Goal: Task Accomplishment & Management: Complete application form

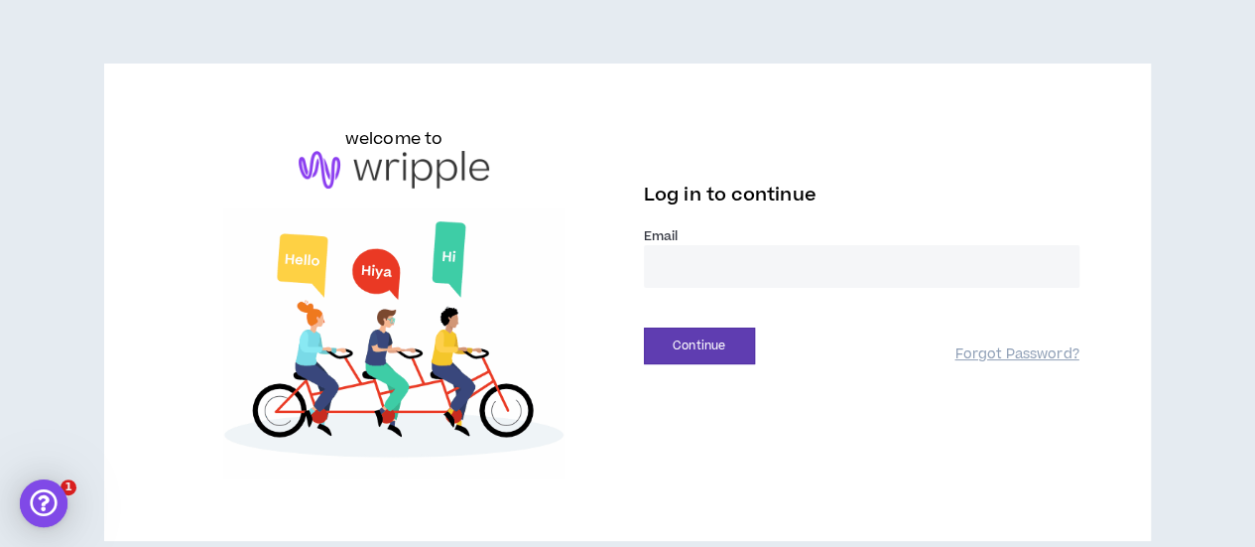
click at [683, 271] on input "email" at bounding box center [861, 266] width 435 height 43
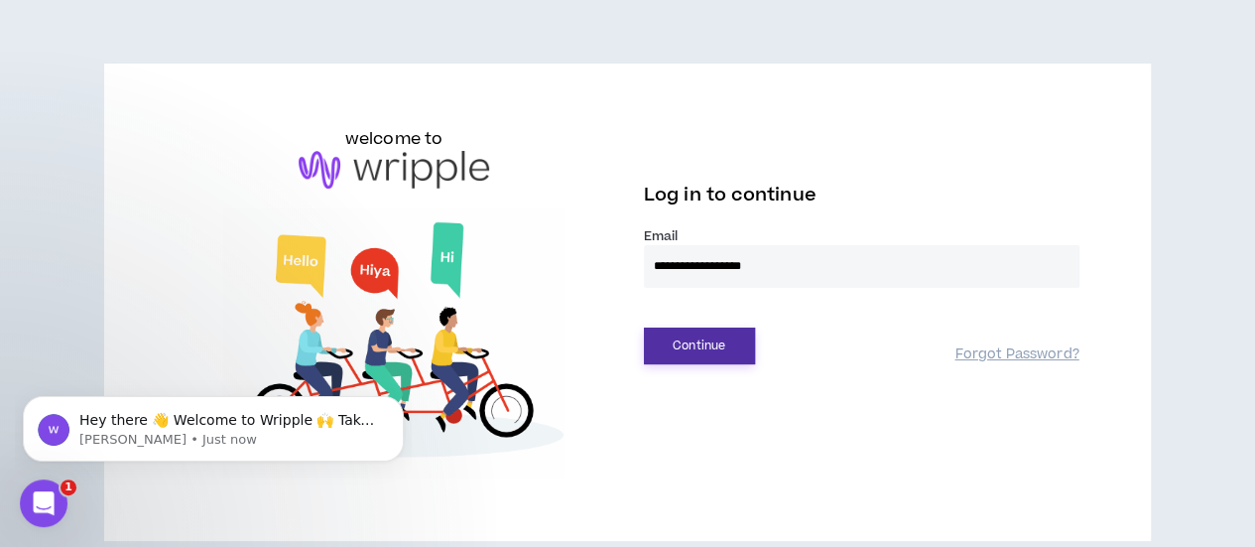
type input "**********"
click at [684, 340] on button "Continue" at bounding box center [699, 345] width 111 height 37
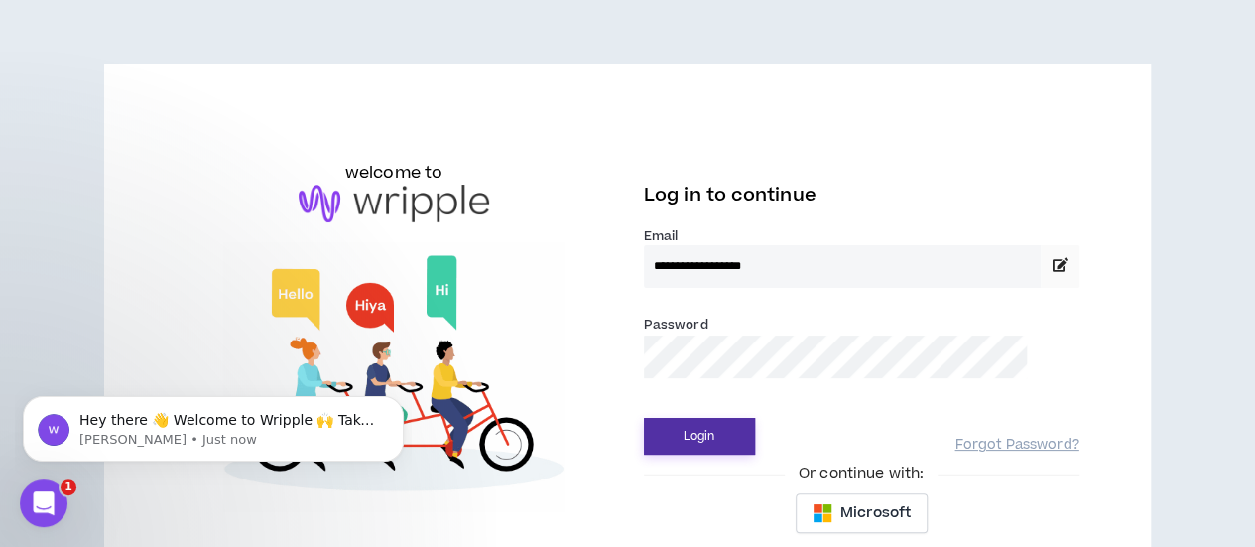
click at [692, 435] on button "Login" at bounding box center [699, 436] width 111 height 37
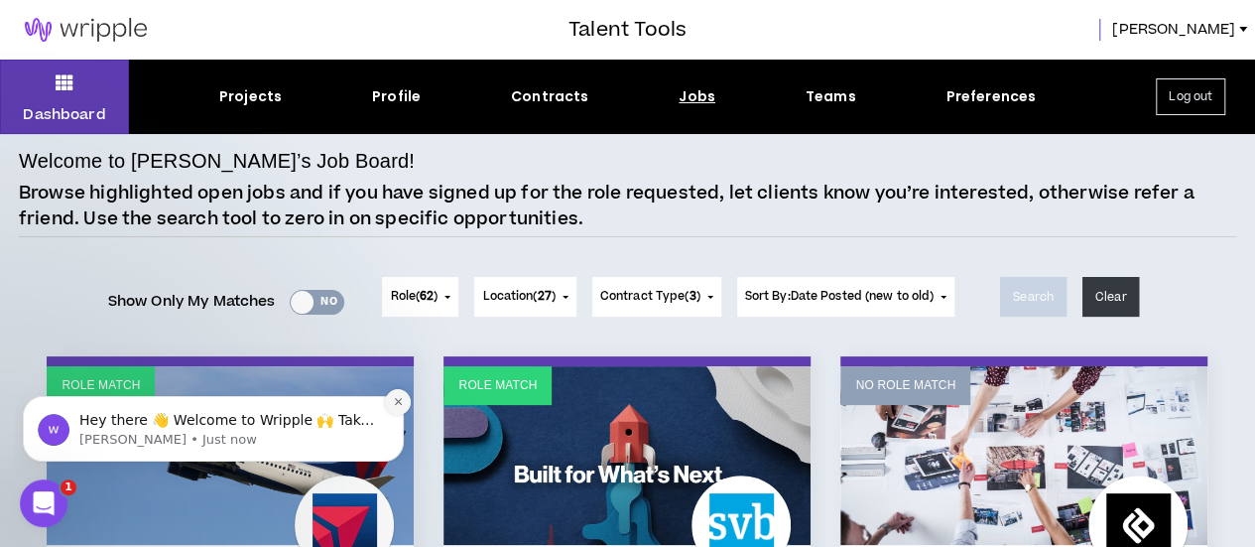
click at [400, 401] on icon "Dismiss notification" at bounding box center [397, 401] width 7 height 7
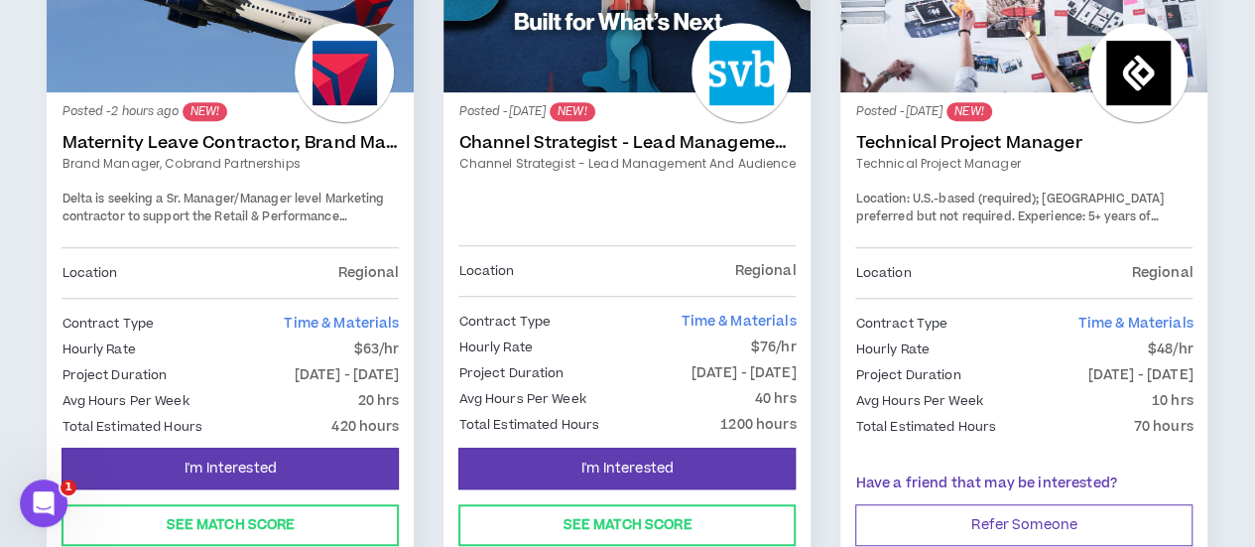
scroll to position [496, 0]
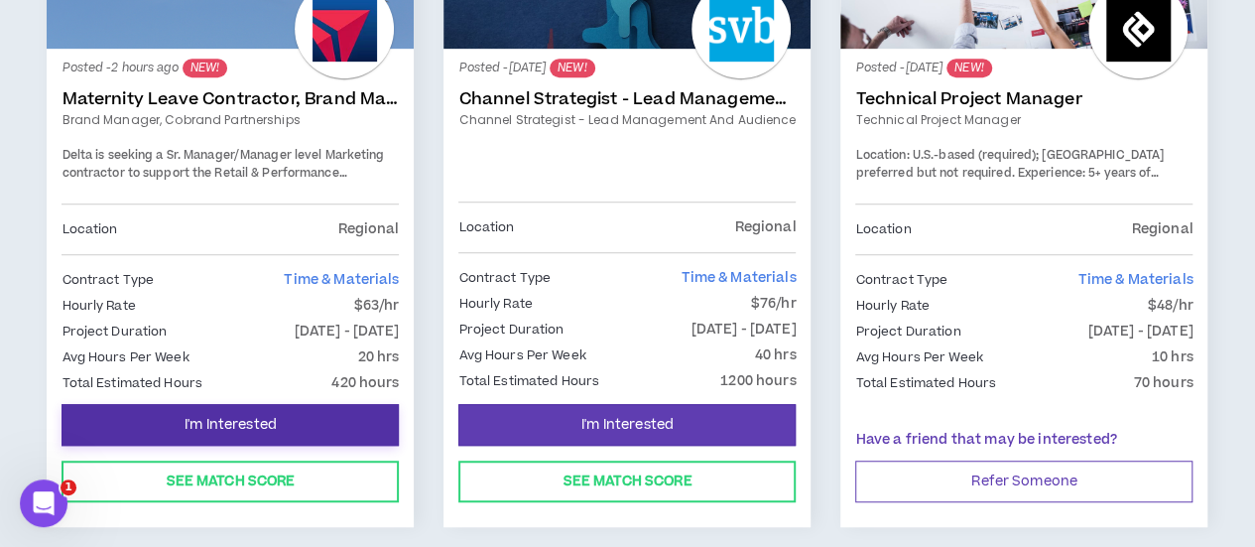
click at [267, 424] on span "I'm Interested" at bounding box center [231, 425] width 92 height 19
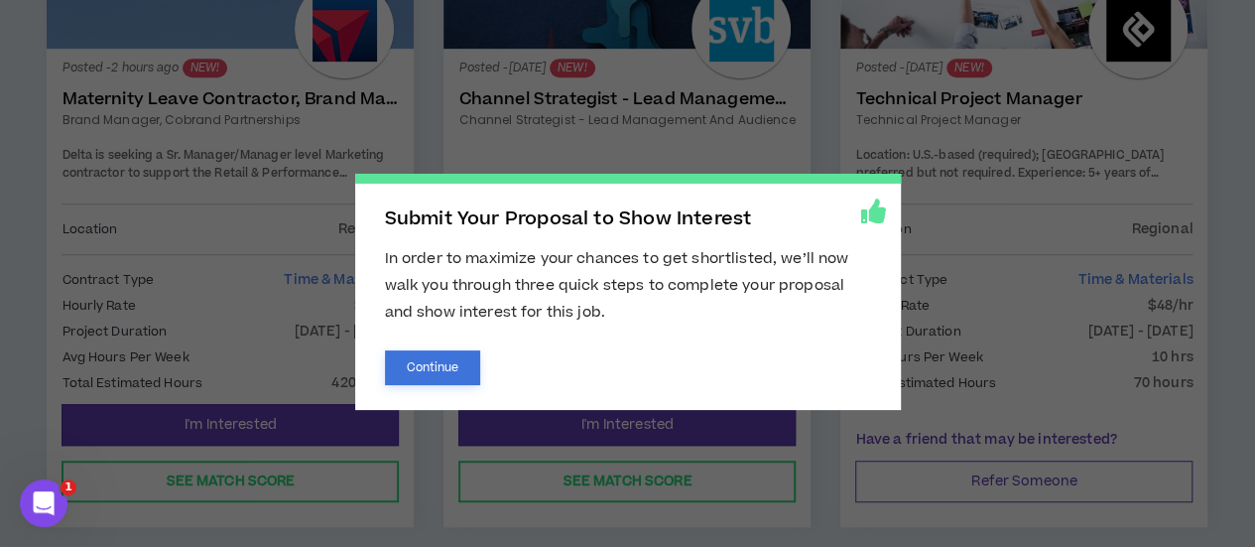
click at [449, 364] on button "Continue" at bounding box center [433, 367] width 96 height 35
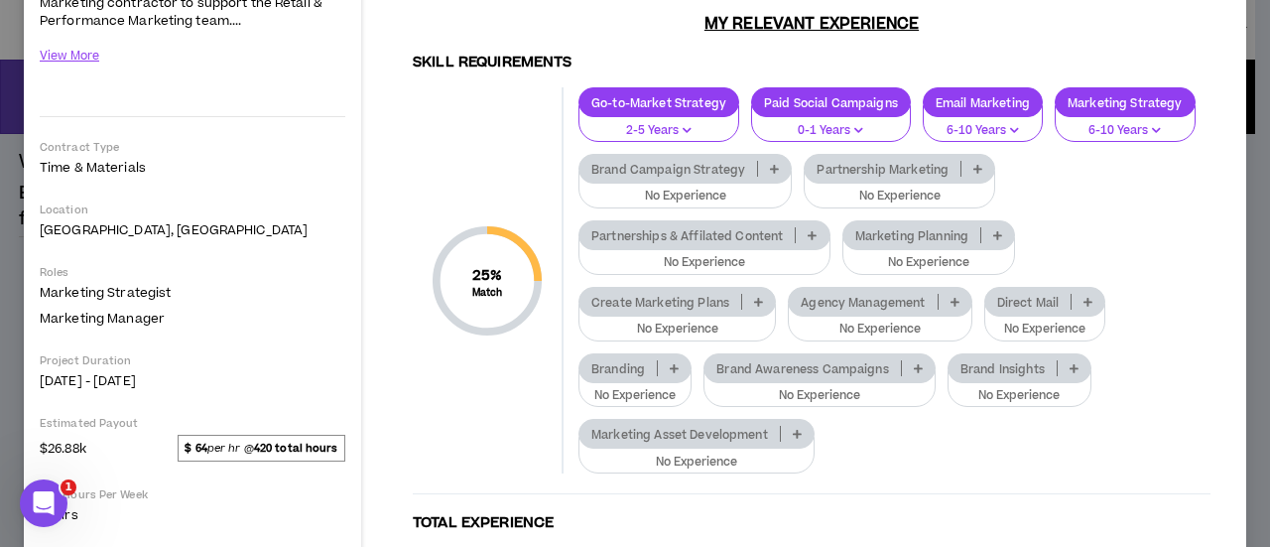
scroll to position [298, 0]
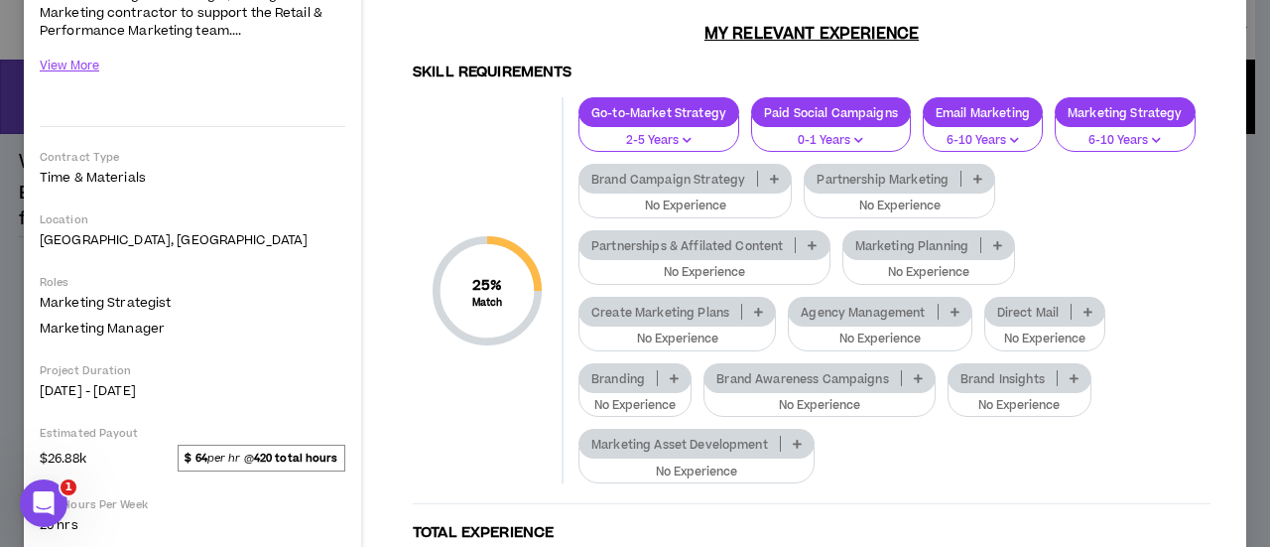
click at [758, 307] on icon at bounding box center [758, 312] width 9 height 10
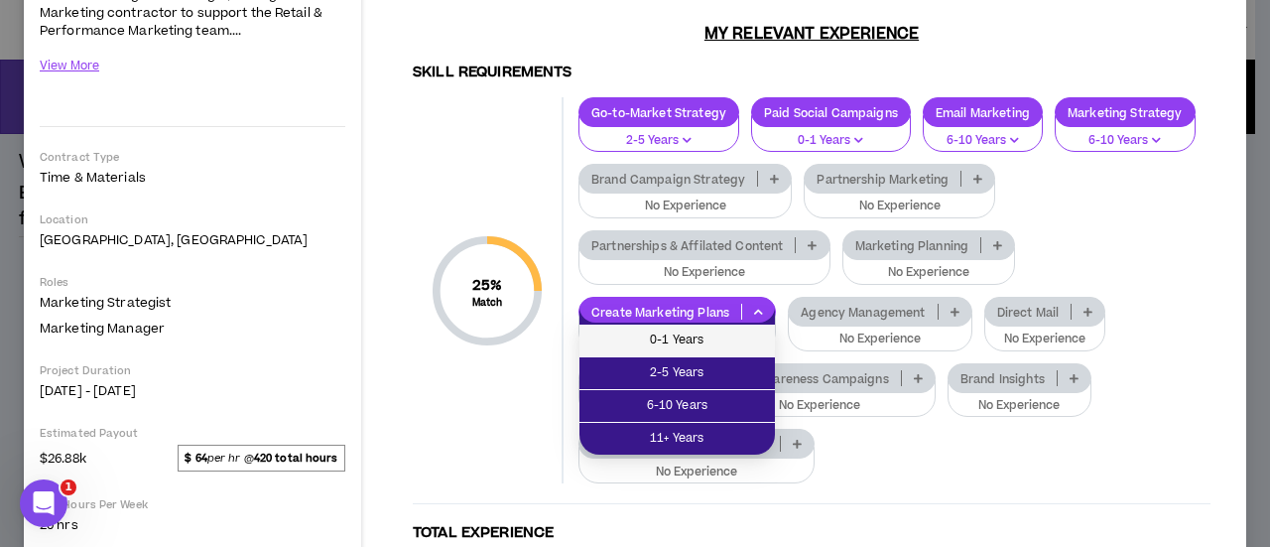
click at [695, 340] on span "0-1 Years" at bounding box center [677, 340] width 172 height 22
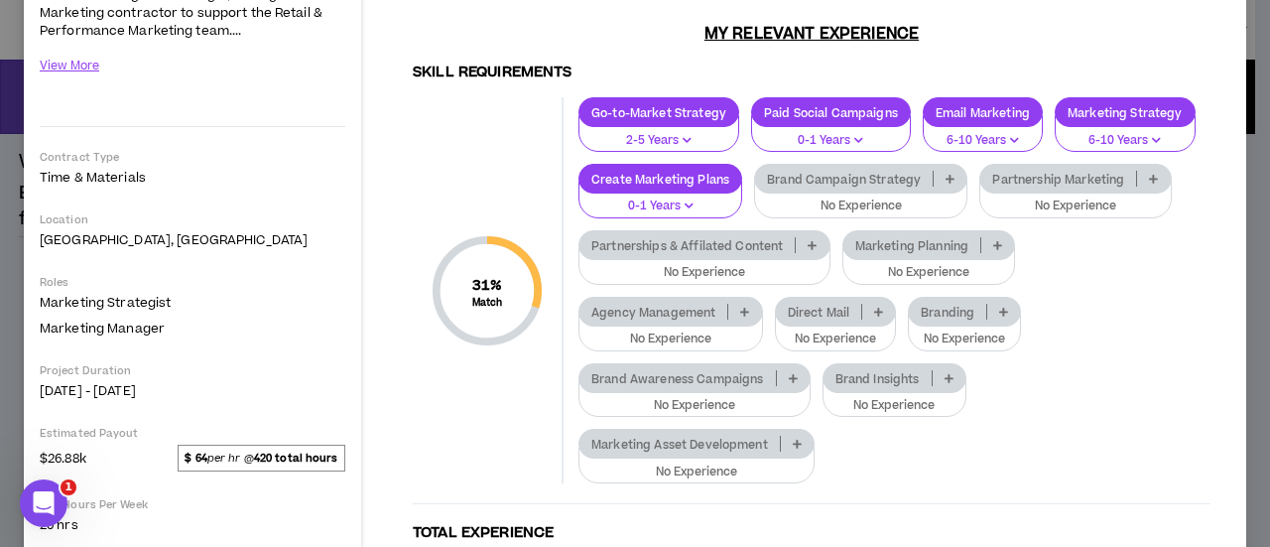
click at [800, 438] on icon at bounding box center [797, 443] width 9 height 10
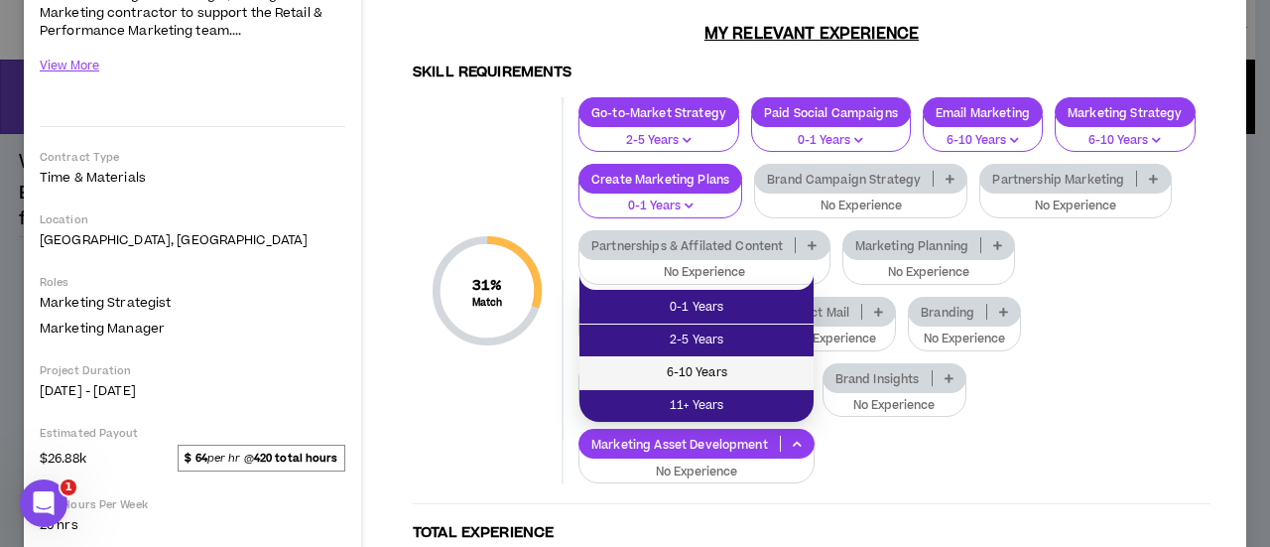
click at [718, 371] on span "6-10 Years" at bounding box center [696, 373] width 210 height 22
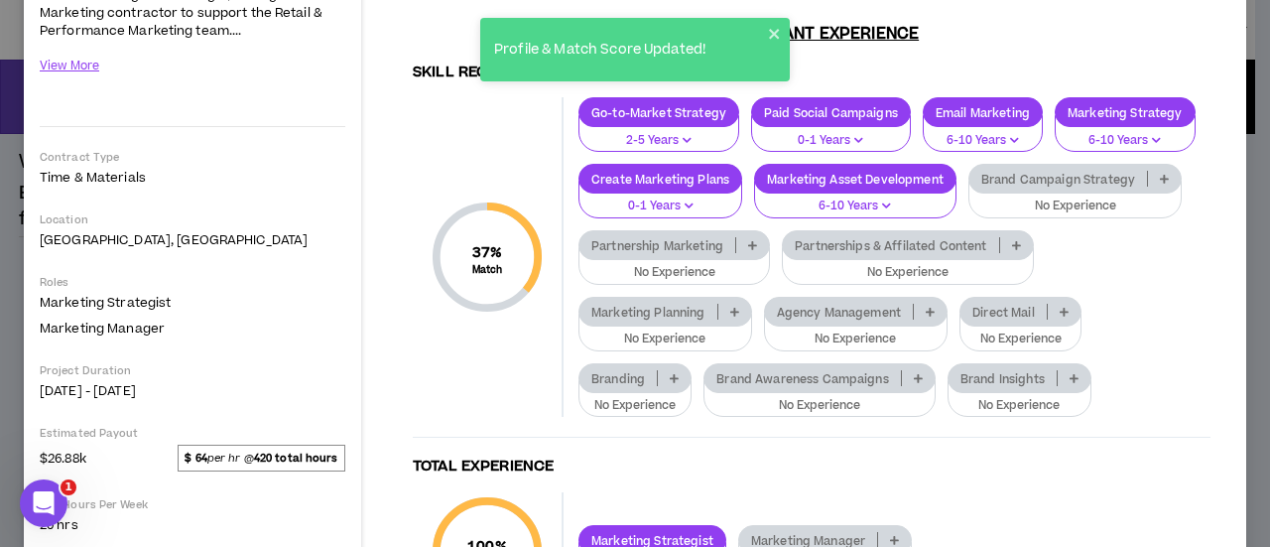
click at [693, 203] on icon "button" at bounding box center [688, 205] width 9 height 10
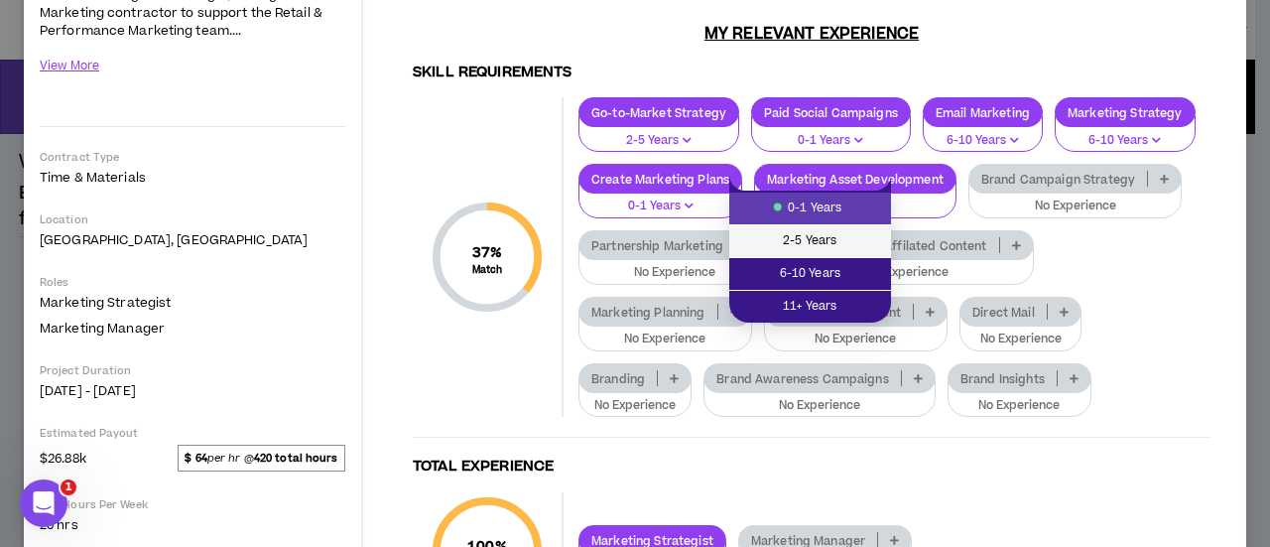
click at [801, 241] on span "2-5 Years" at bounding box center [810, 241] width 138 height 22
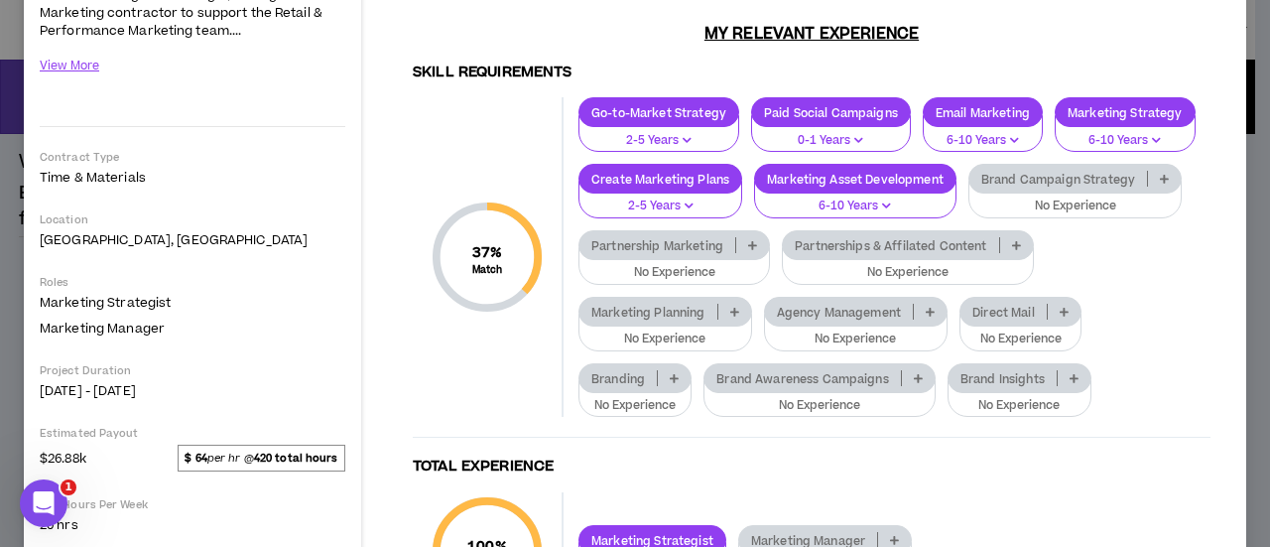
click at [739, 309] on icon at bounding box center [734, 312] width 9 height 10
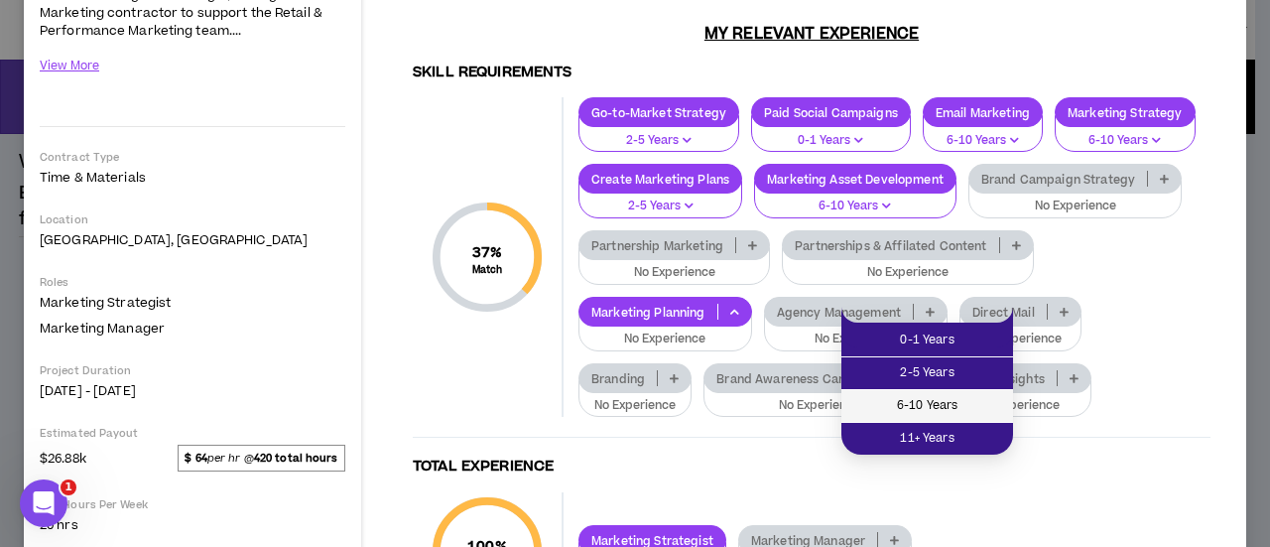
click at [948, 404] on span "6-10 Years" at bounding box center [927, 406] width 148 height 22
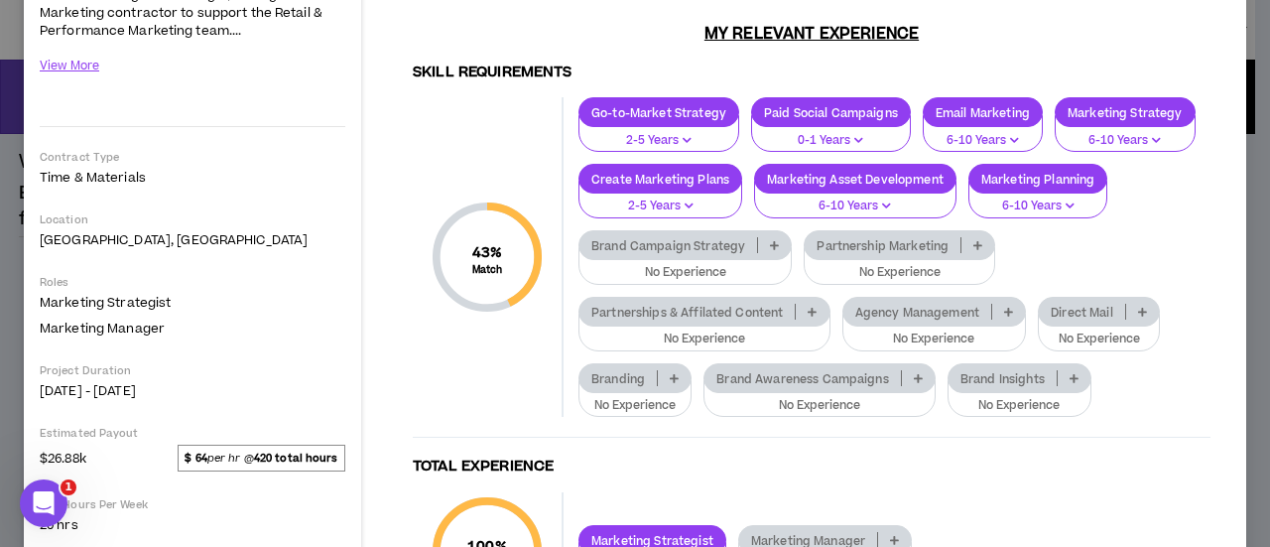
click at [914, 378] on icon at bounding box center [918, 378] width 9 height 10
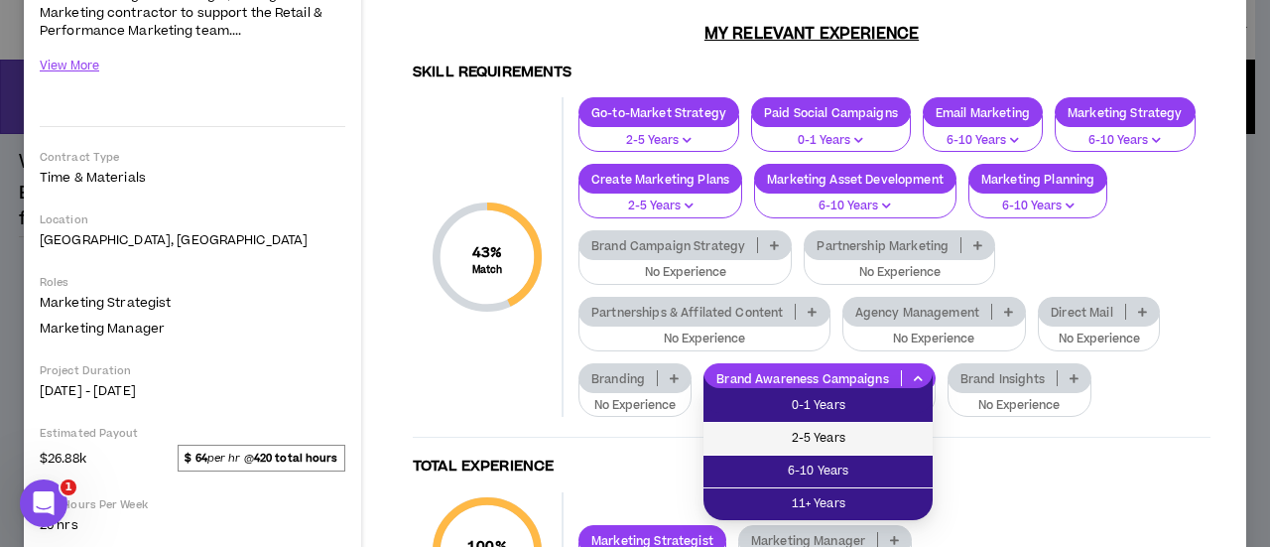
click at [854, 432] on span "2-5 Years" at bounding box center [817, 439] width 205 height 22
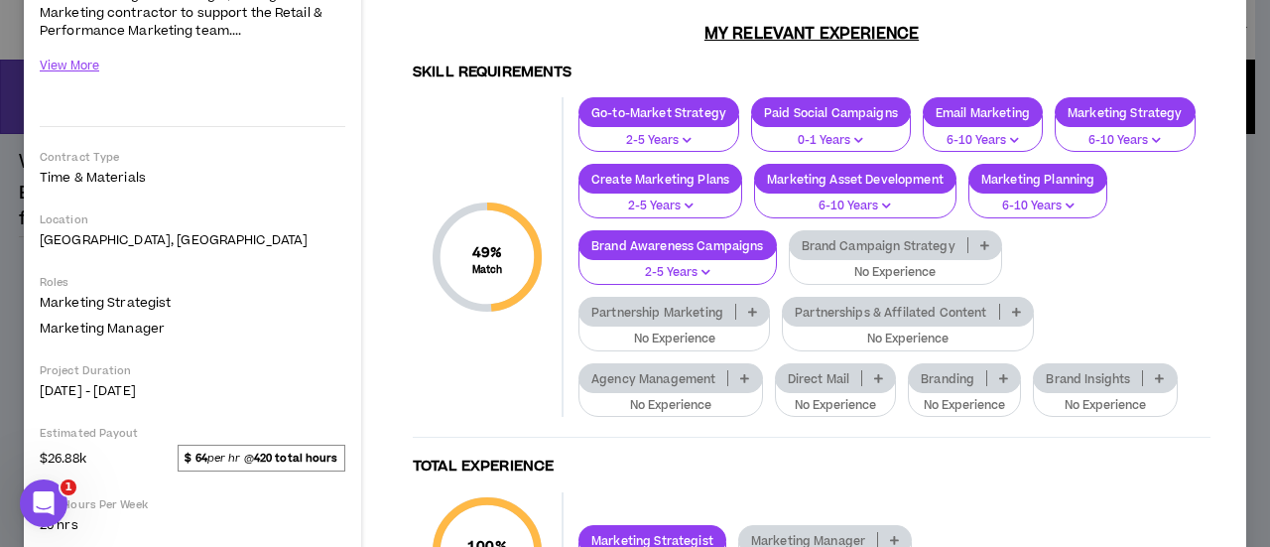
click at [1155, 373] on icon at bounding box center [1159, 378] width 9 height 10
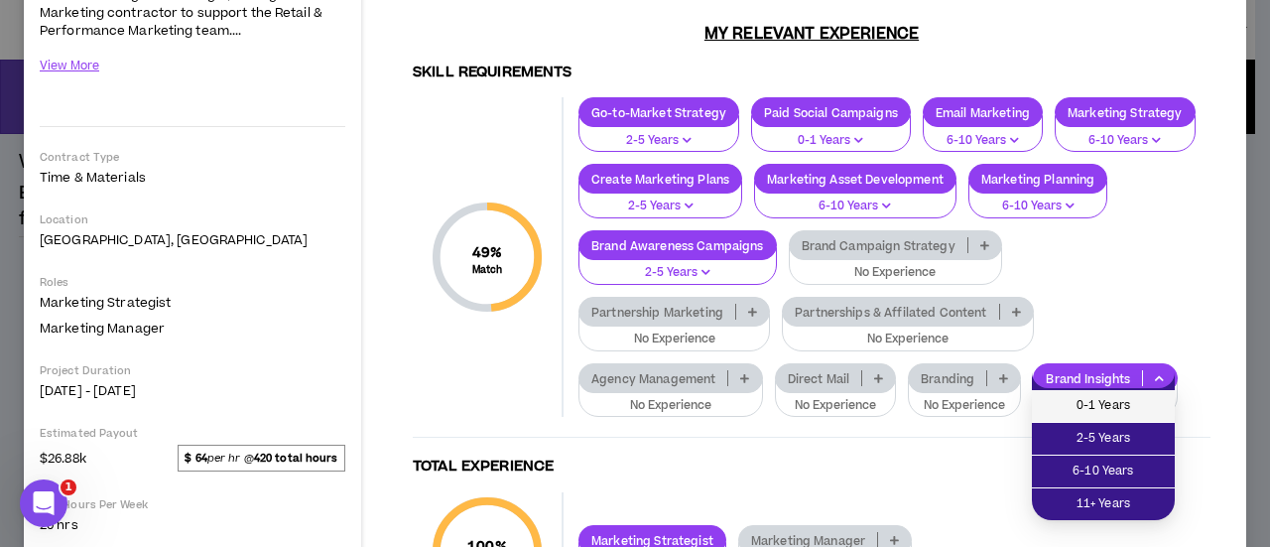
click at [1107, 402] on span "0-1 Years" at bounding box center [1103, 406] width 119 height 22
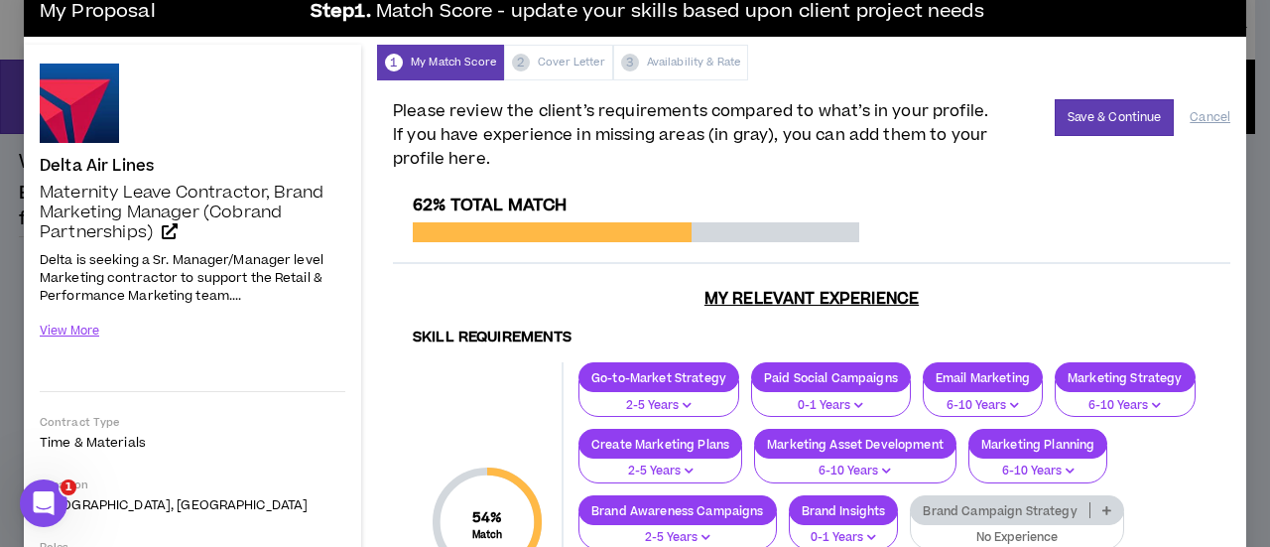
scroll to position [0, 0]
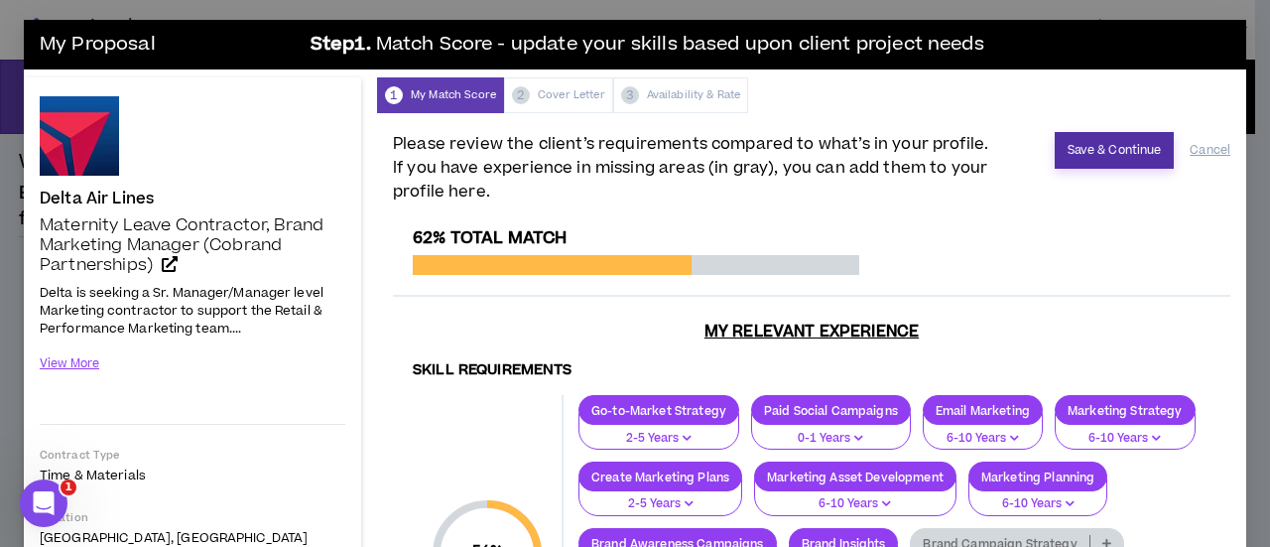
click at [1112, 145] on button "Save & Continue" at bounding box center [1114, 150] width 120 height 37
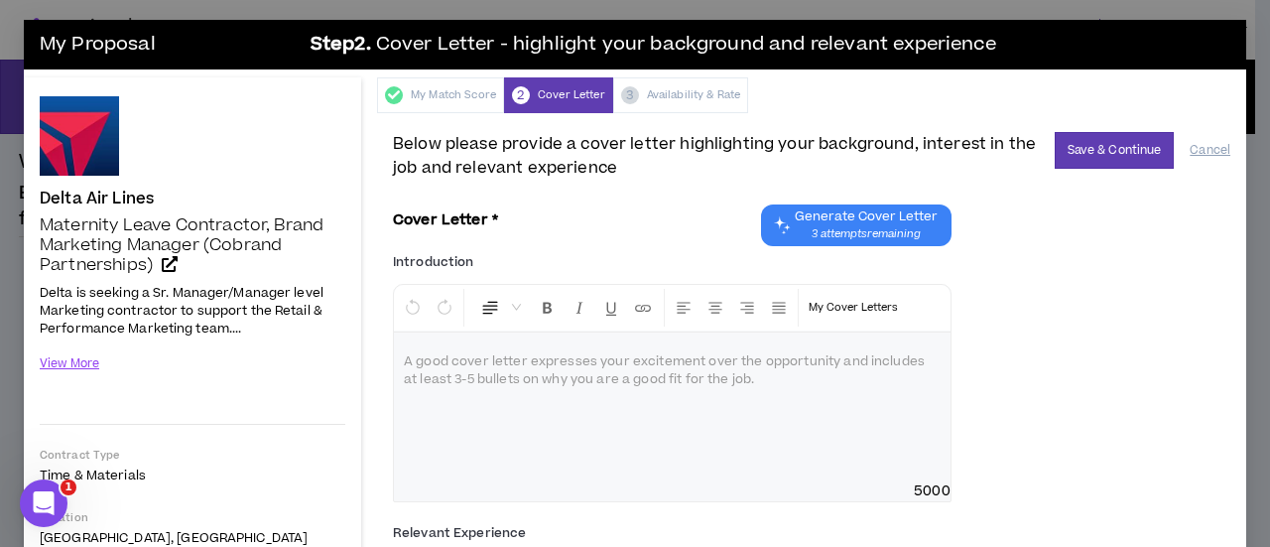
click at [854, 213] on span "Generate Cover Letter" at bounding box center [866, 216] width 143 height 16
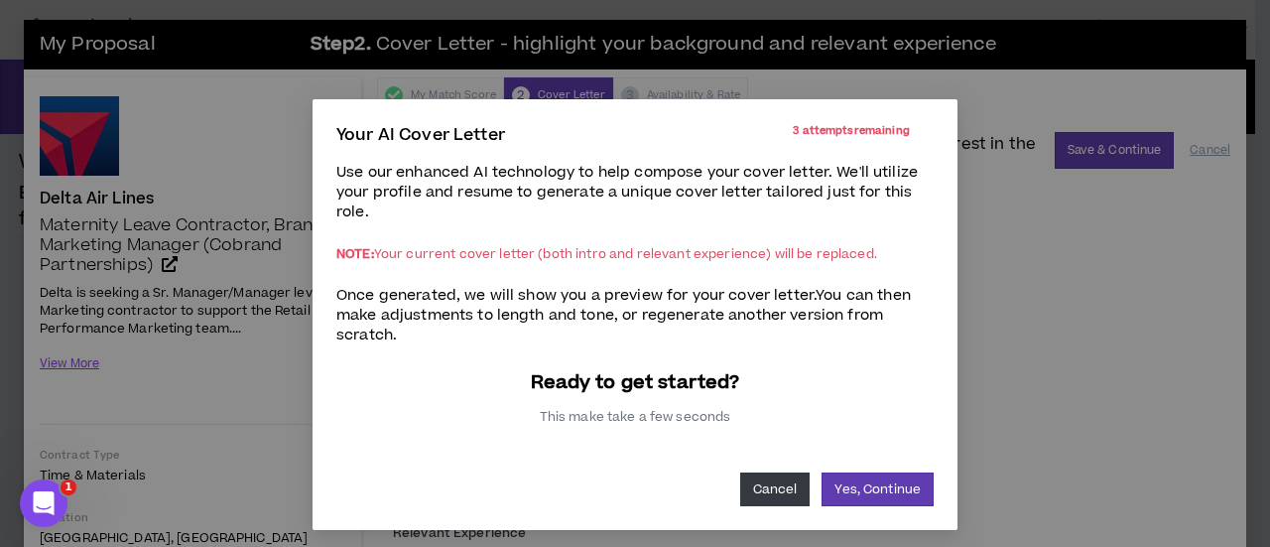
click at [787, 504] on button "Cancel" at bounding box center [775, 489] width 70 height 34
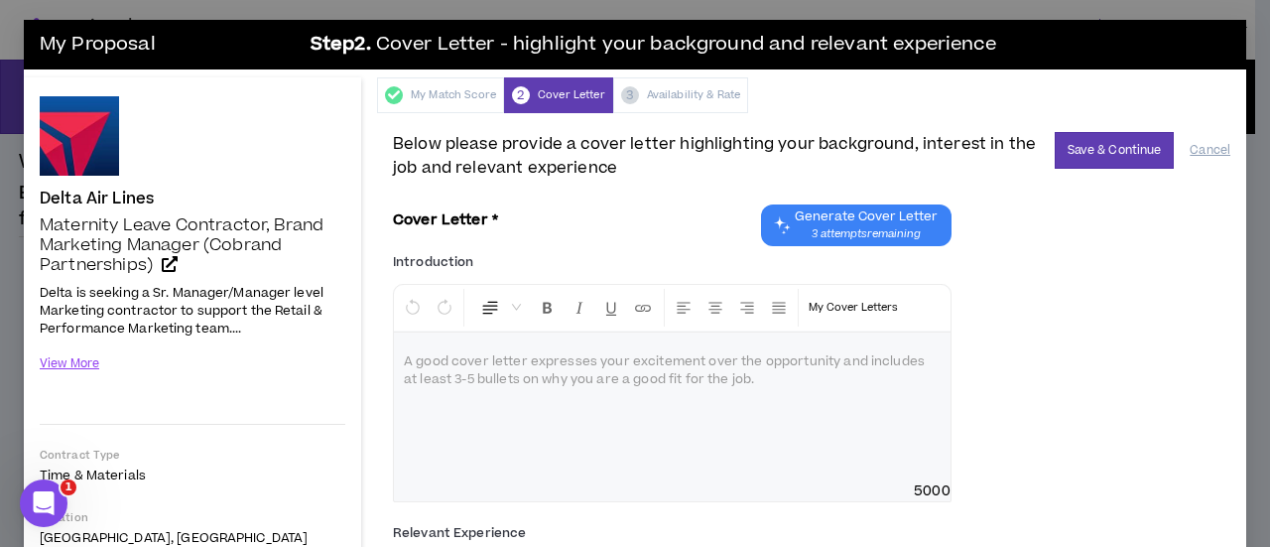
click at [841, 217] on span "Generate Cover Letter" at bounding box center [866, 216] width 143 height 16
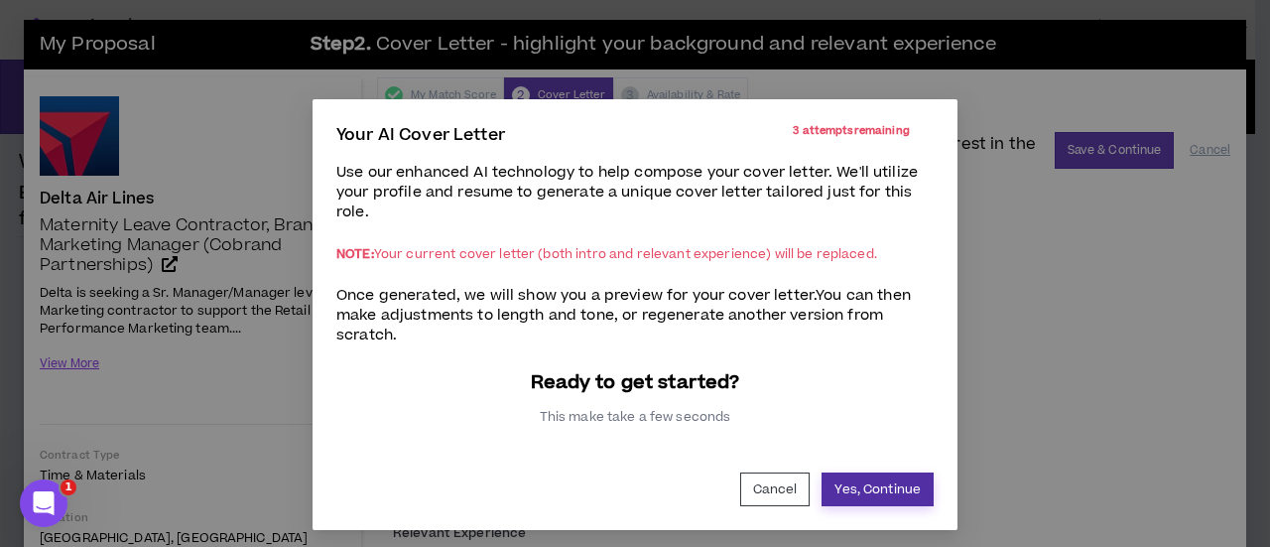
click at [875, 487] on button "Yes, Continue" at bounding box center [877, 489] width 112 height 34
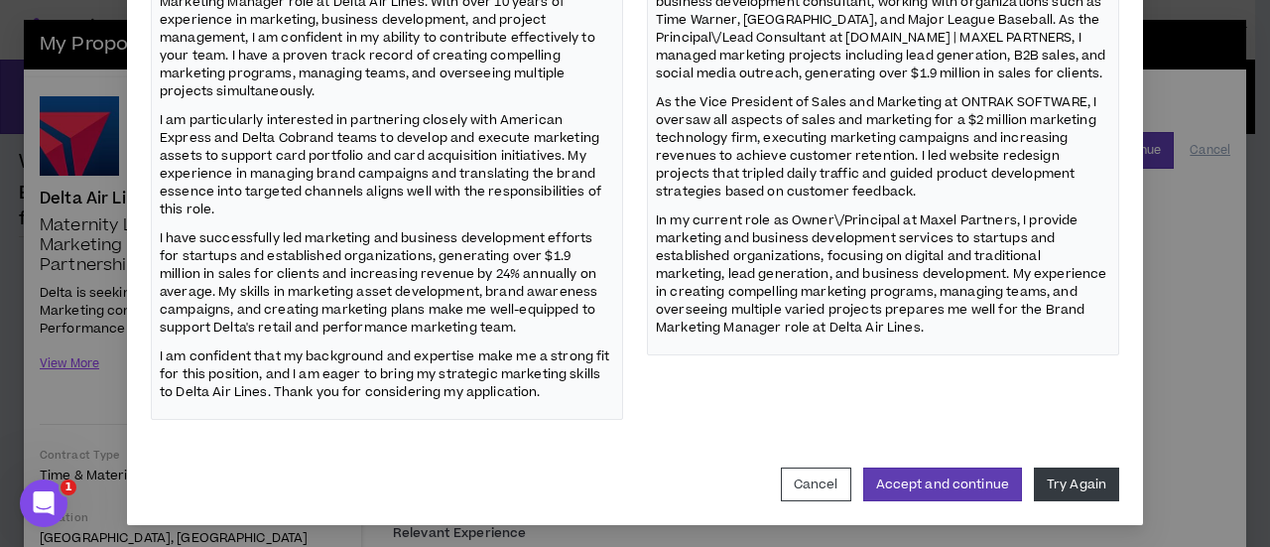
scroll to position [179, 0]
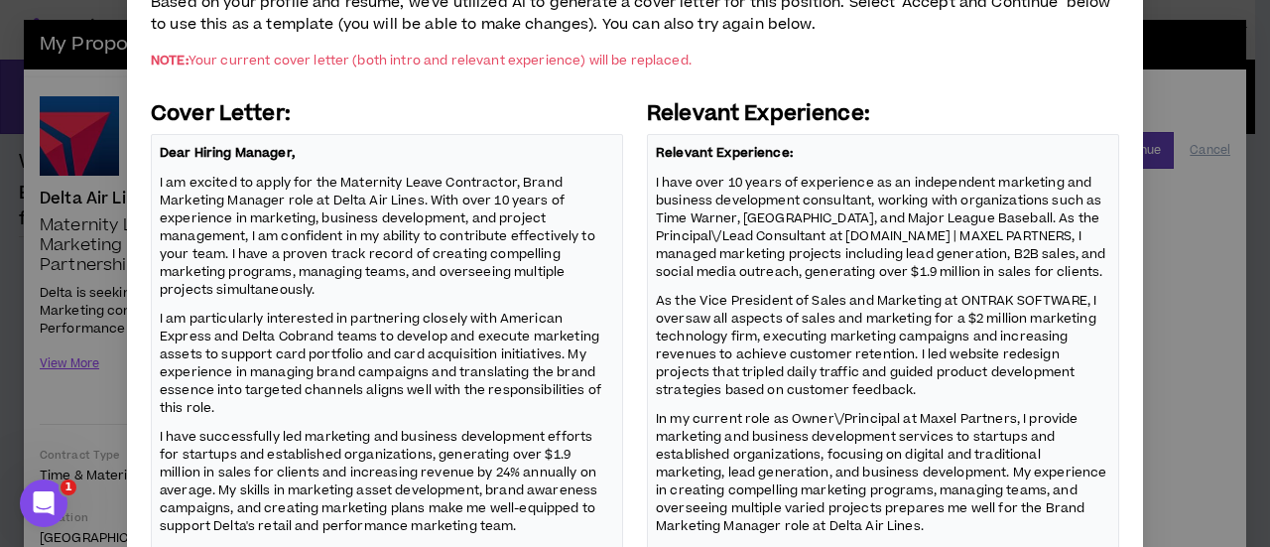
click at [263, 184] on p "I am excited to apply for the Maternity Leave Contractor, Brand Marketing Manag…" at bounding box center [387, 236] width 454 height 128
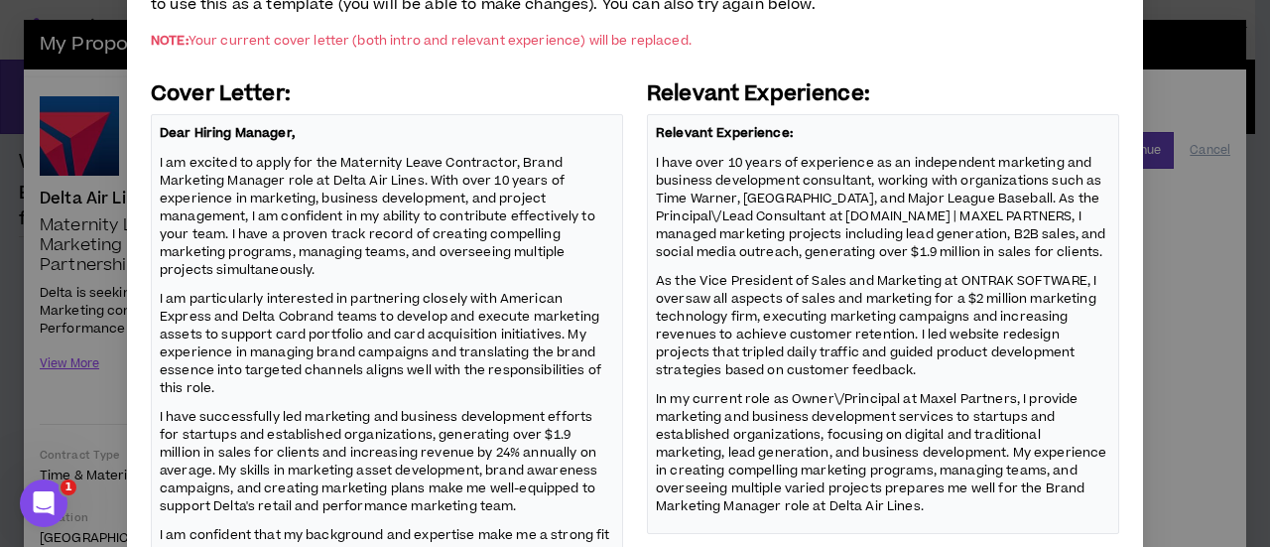
scroll to position [377, 0]
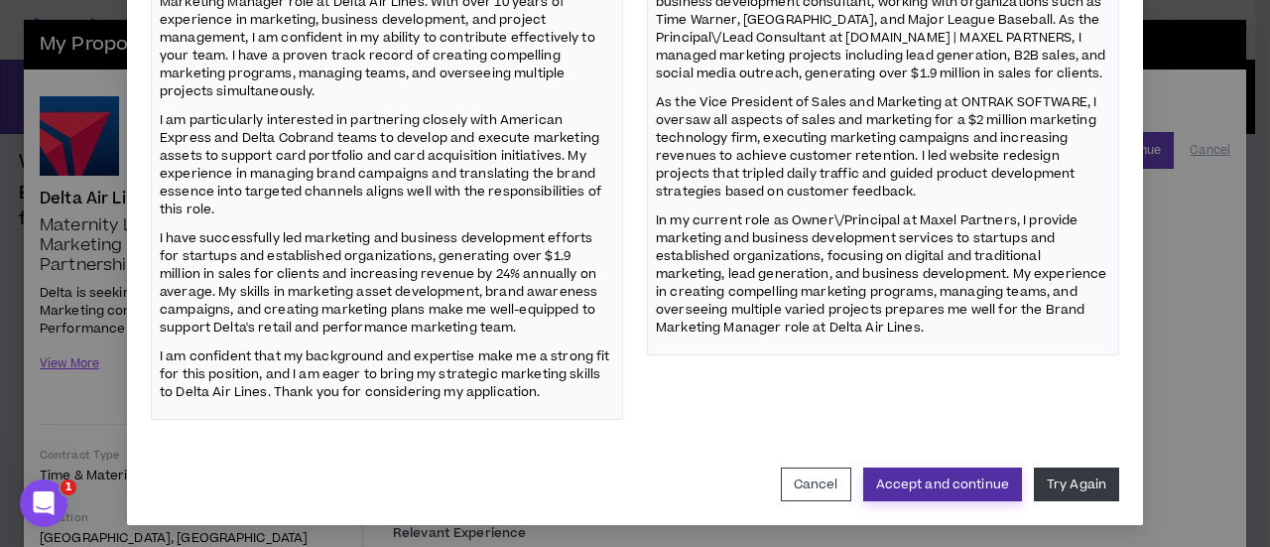
click at [956, 481] on button "Accept and continue" at bounding box center [942, 484] width 159 height 34
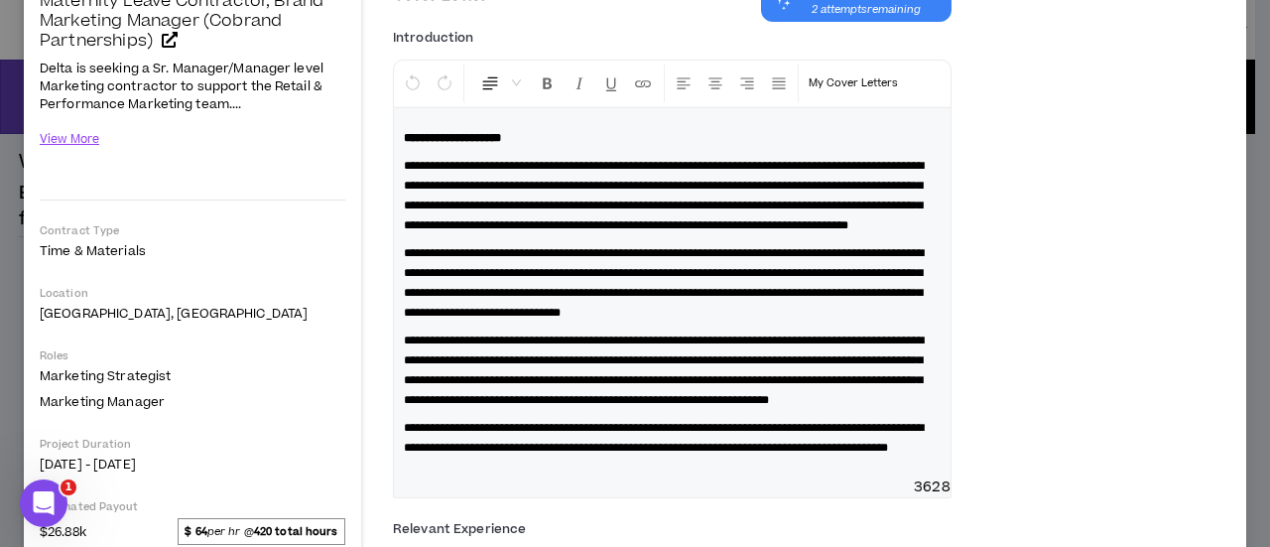
scroll to position [75, 0]
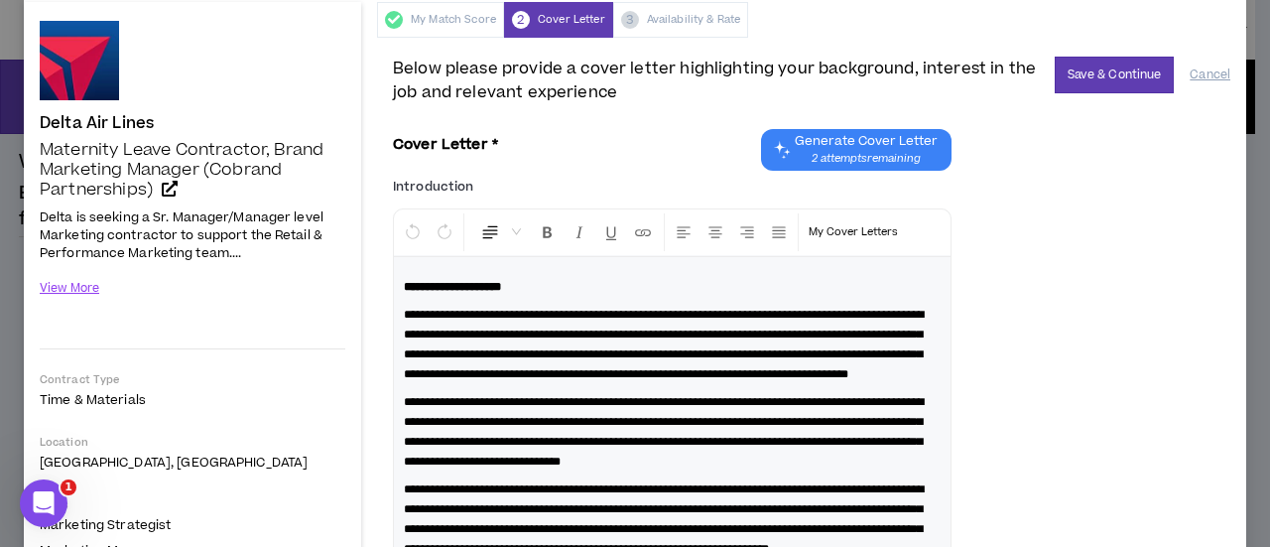
click at [403, 307] on div "**********" at bounding box center [672, 441] width 556 height 369
drag, startPoint x: 802, startPoint y: 347, endPoint x: 801, endPoint y: 357, distance: 10.0
click at [802, 348] on span "**********" at bounding box center [664, 344] width 520 height 71
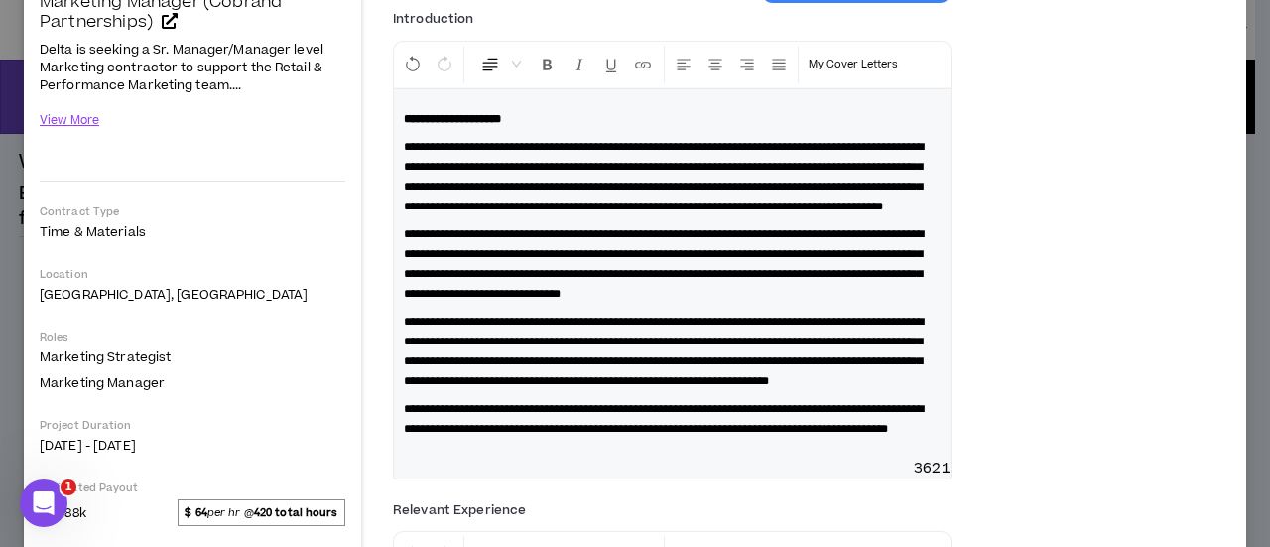
scroll to position [274, 0]
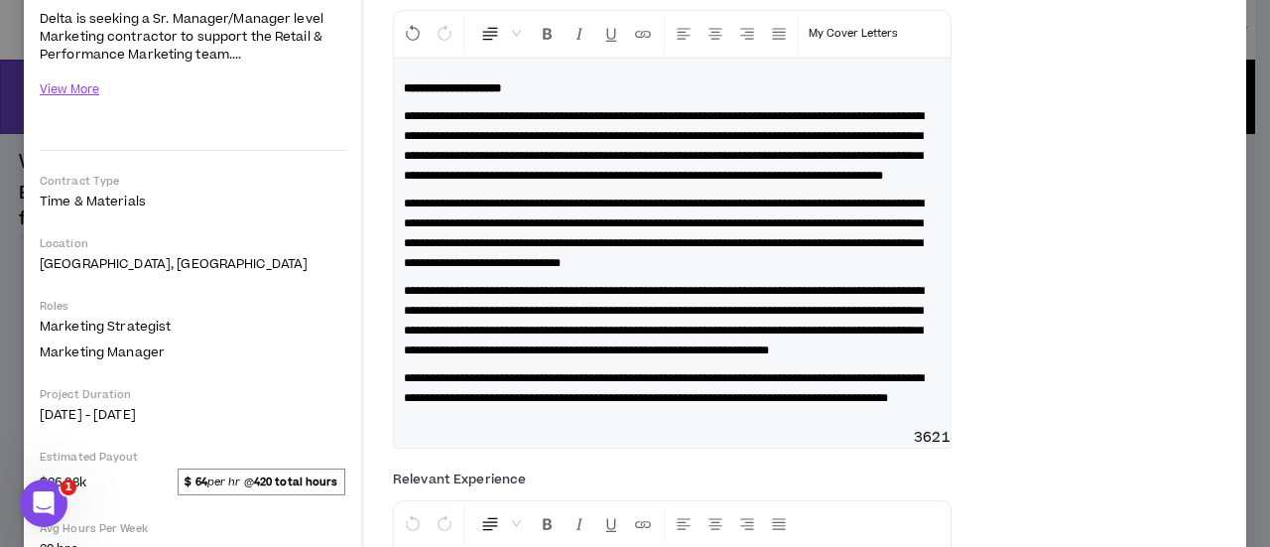
click at [744, 238] on span "**********" at bounding box center [664, 232] width 520 height 71
drag, startPoint x: 403, startPoint y: 239, endPoint x: 403, endPoint y: 250, distance: 10.9
click at [403, 239] on div "**********" at bounding box center [672, 243] width 556 height 369
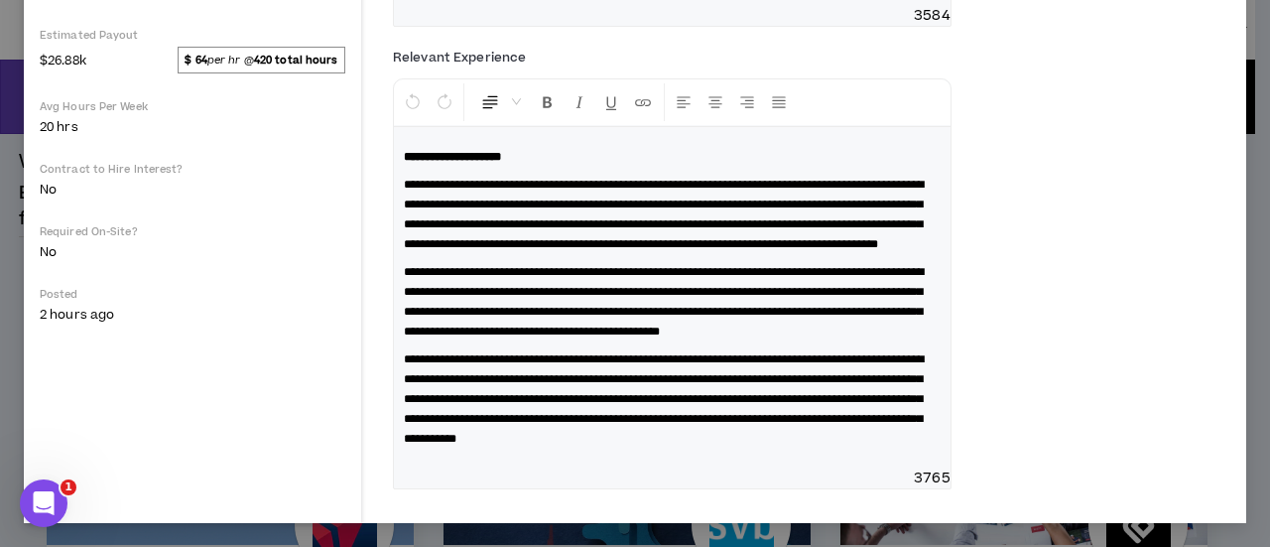
scroll to position [770, 0]
click at [741, 241] on span "**********" at bounding box center [664, 214] width 520 height 71
drag, startPoint x: 720, startPoint y: 203, endPoint x: 767, endPoint y: 261, distance: 74.1
click at [721, 210] on span "**********" at bounding box center [664, 214] width 520 height 71
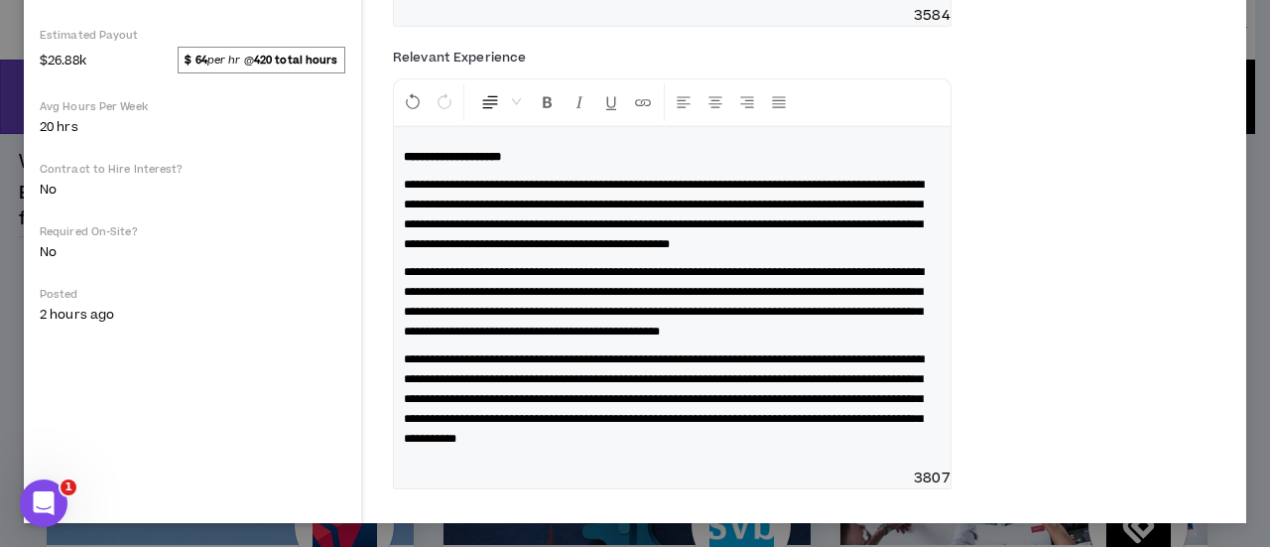
click at [575, 353] on span "**********" at bounding box center [664, 398] width 520 height 91
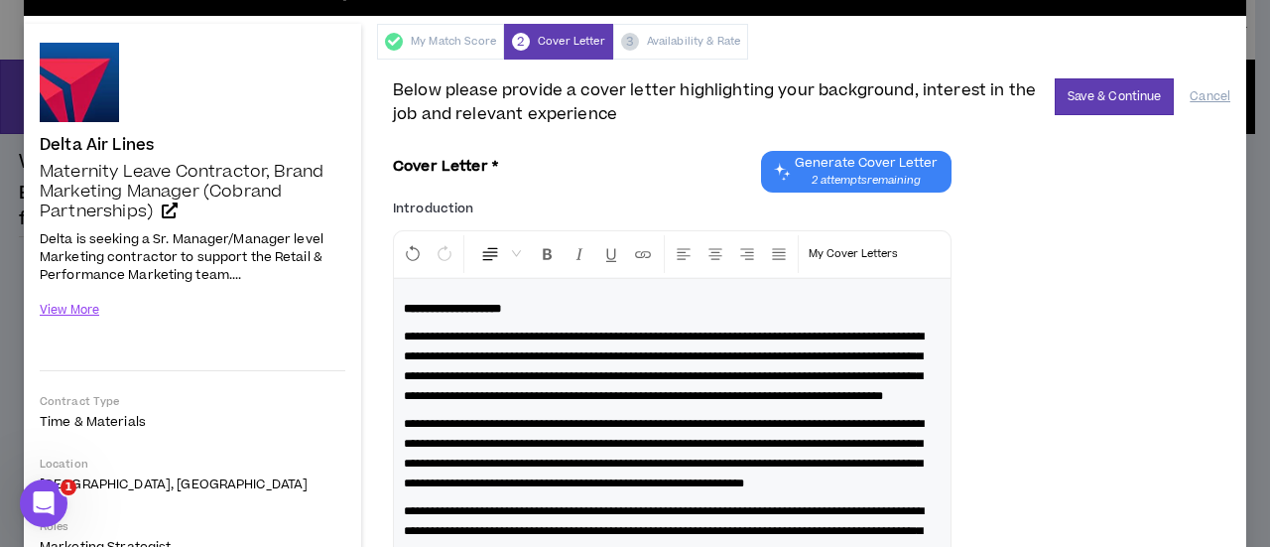
scroll to position [0, 0]
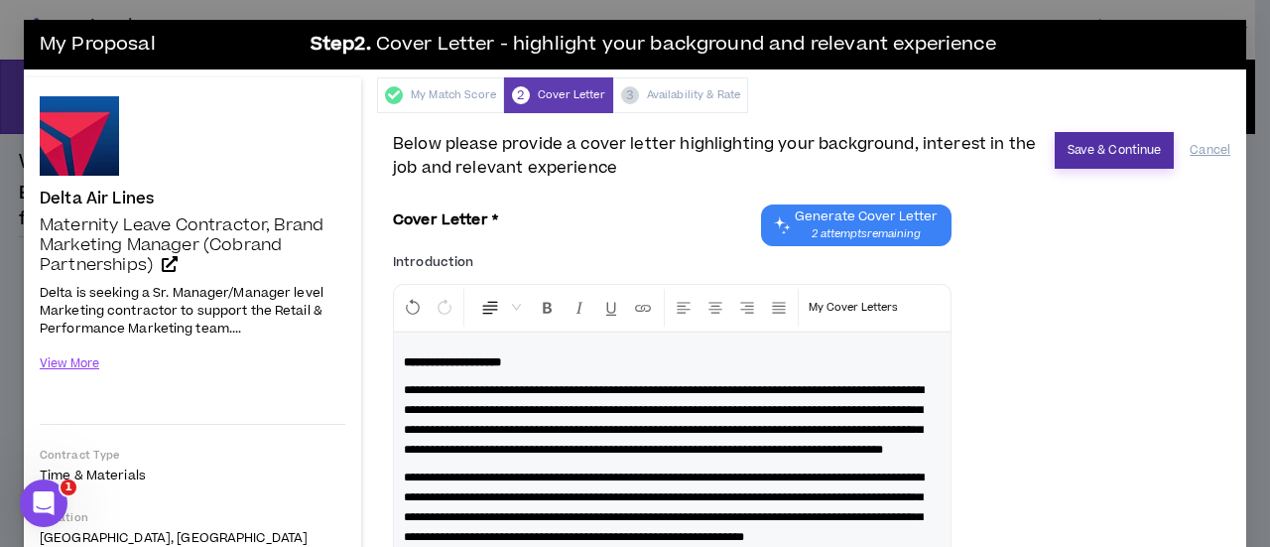
click at [1102, 147] on button "Save & Continue" at bounding box center [1114, 150] width 120 height 37
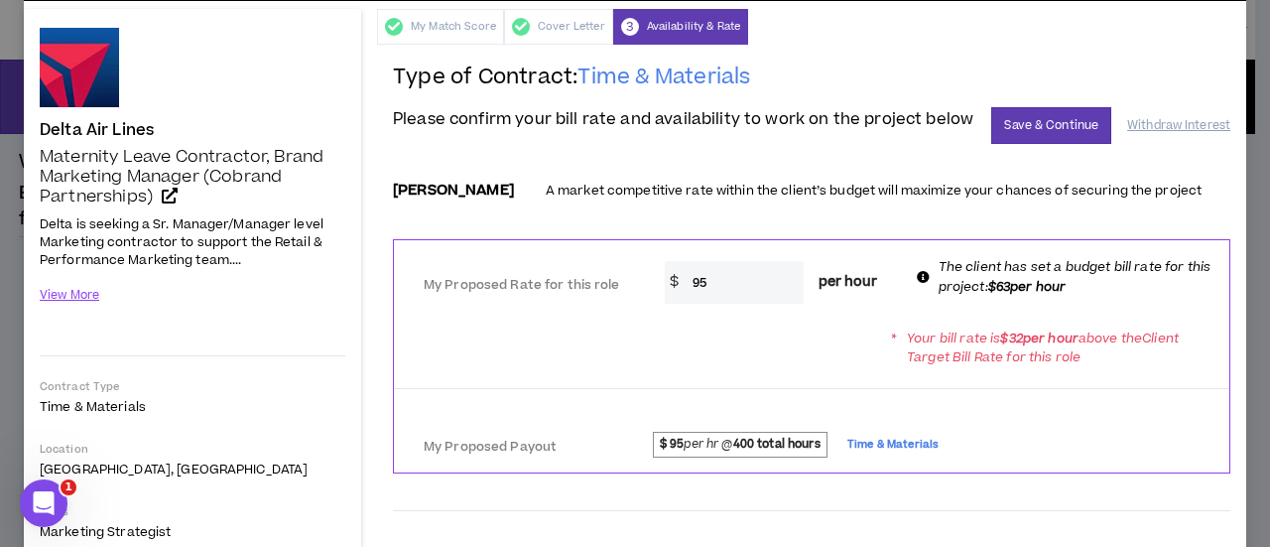
scroll to position [99, 0]
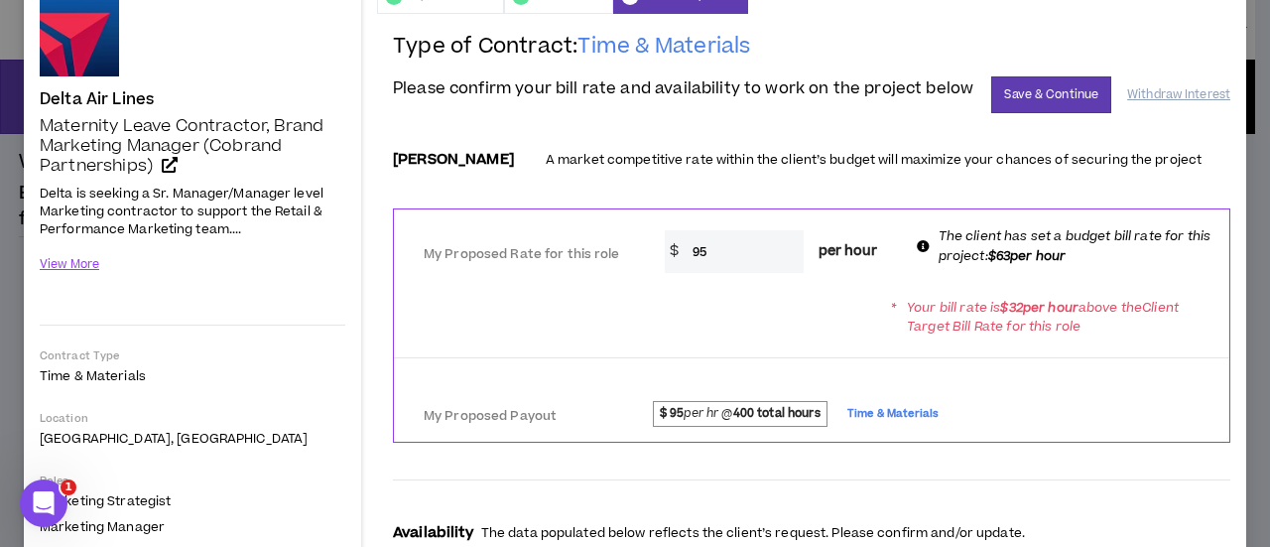
click at [688, 258] on input "95" at bounding box center [742, 251] width 121 height 43
type input "65"
click at [748, 334] on div "* Your bill rate is $ 32 per hour above the Client Target Bill Rate for this ro…" at bounding box center [811, 317] width 835 height 56
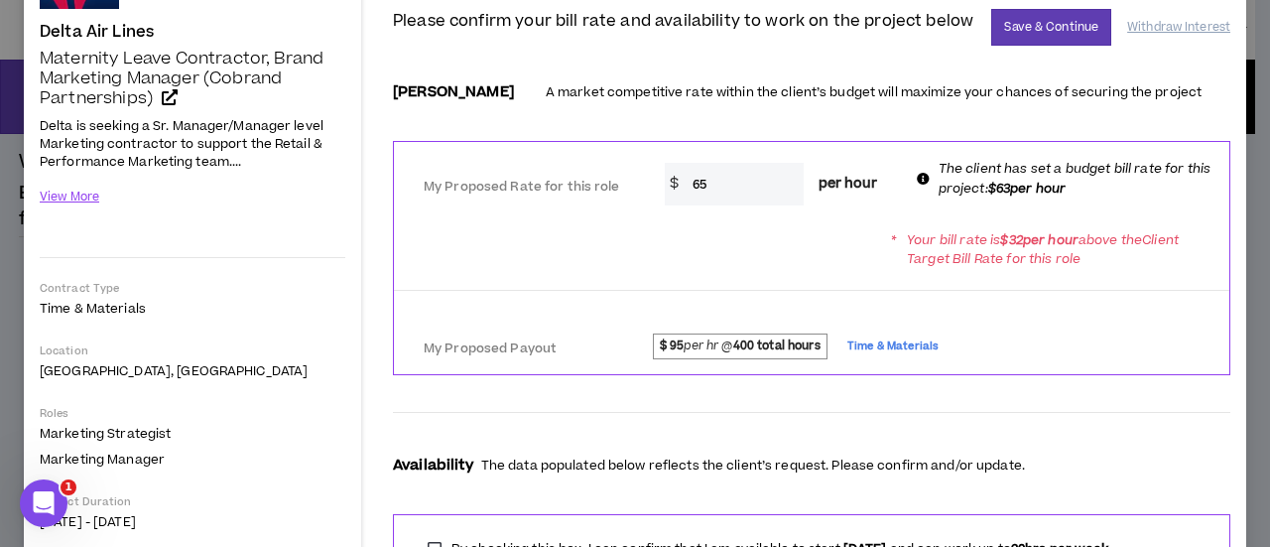
scroll to position [198, 0]
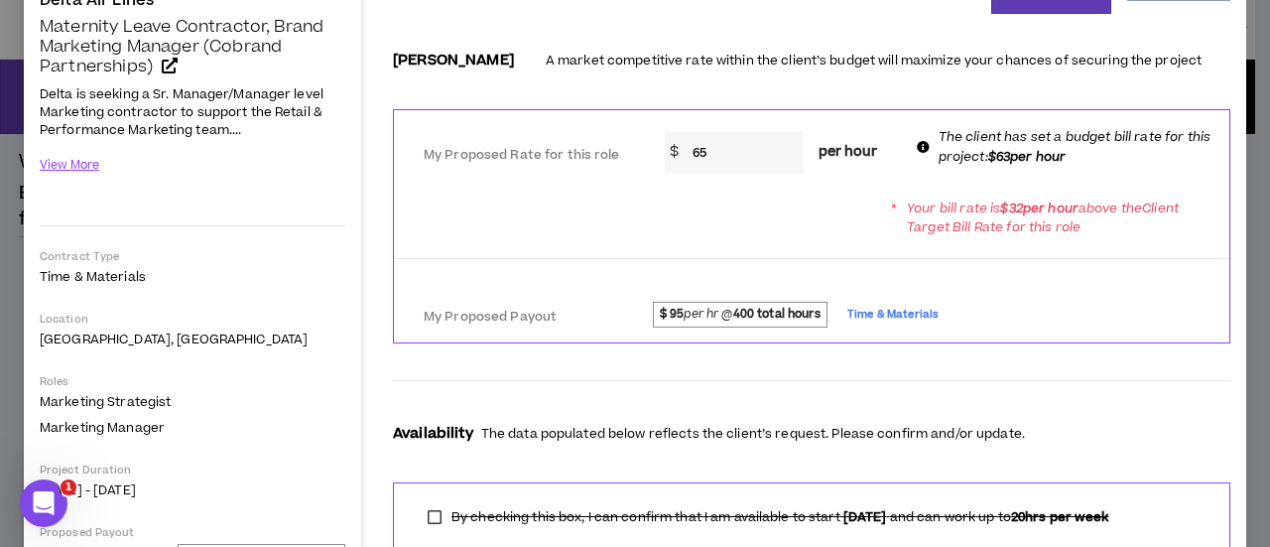
click at [671, 321] on strong "$ 95" at bounding box center [672, 314] width 25 height 17
click at [944, 320] on span "$ 95 per hr @ 400 total hours Time & Materials" at bounding box center [916, 317] width 587 height 31
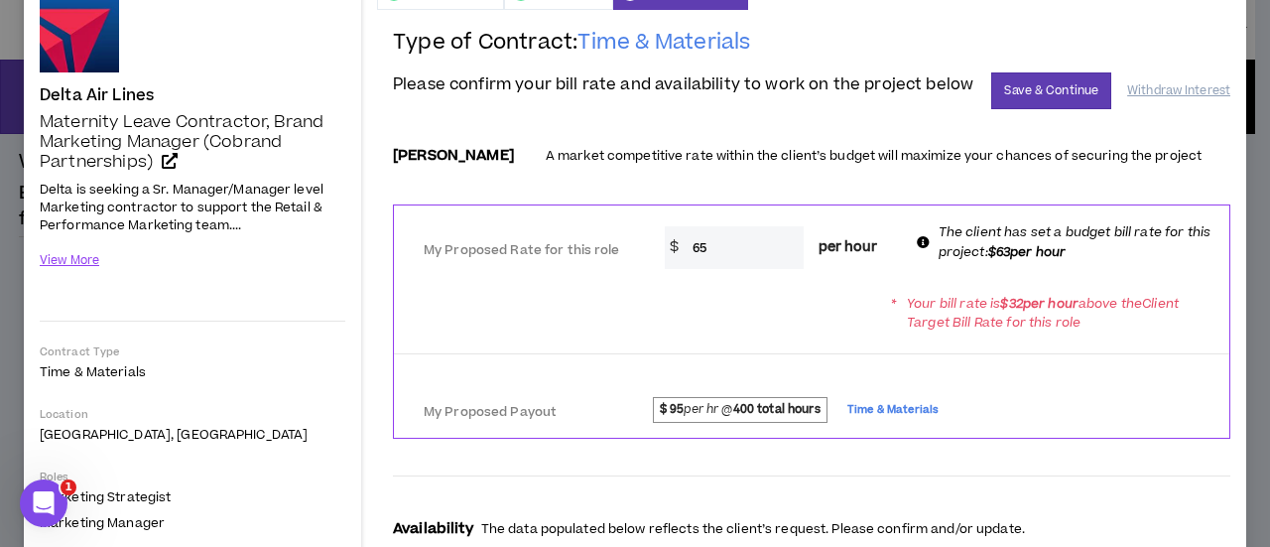
scroll to position [99, 0]
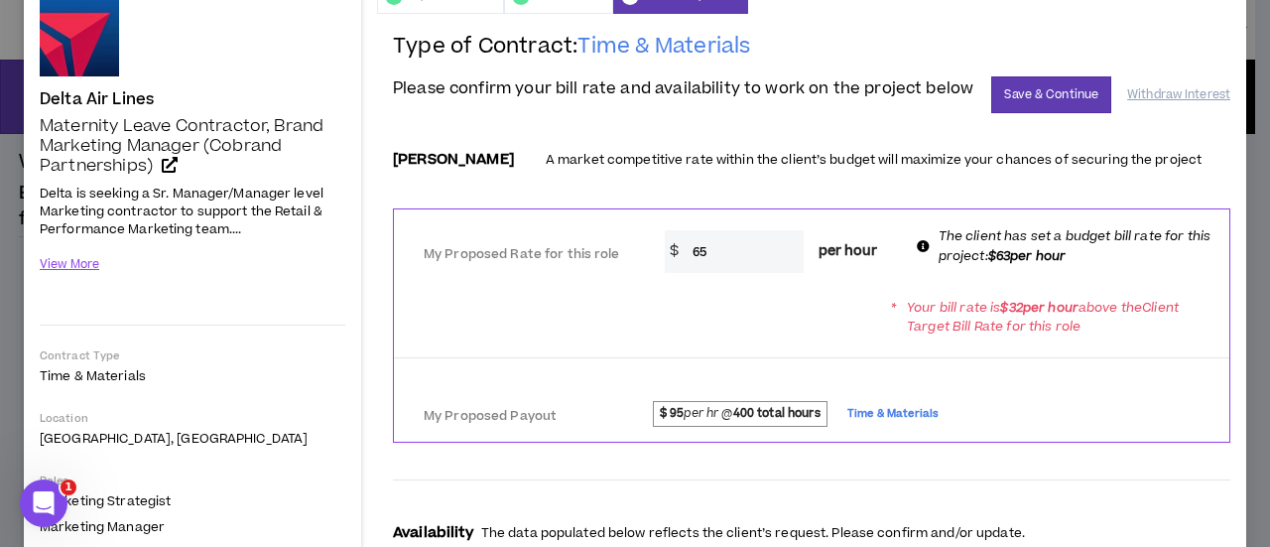
click at [1103, 366] on div at bounding box center [811, 357] width 835 height 17
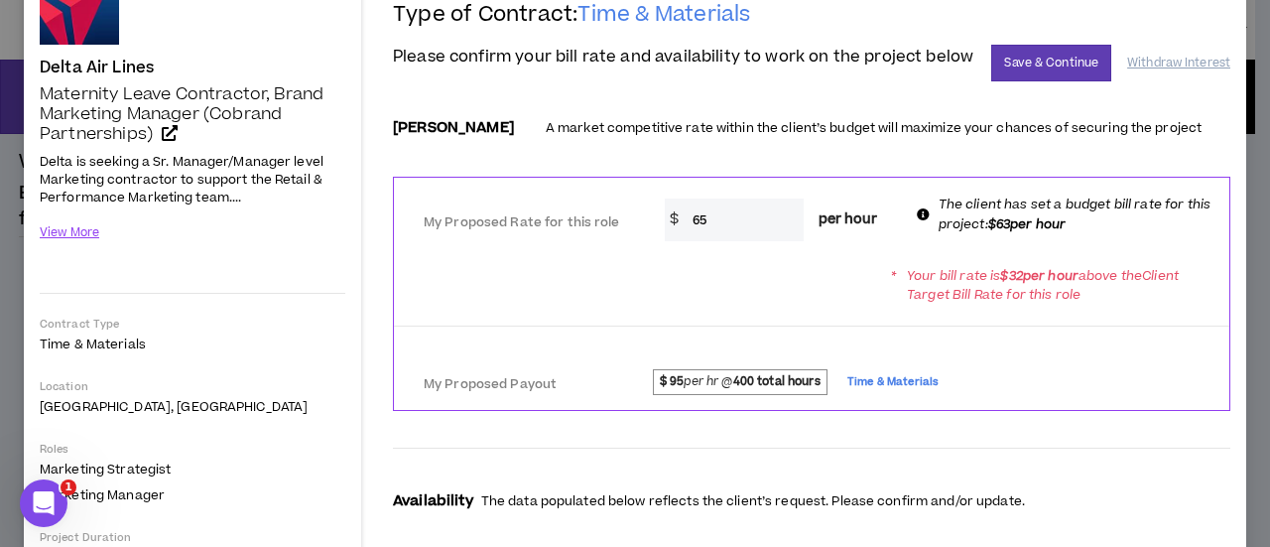
scroll to position [89, 0]
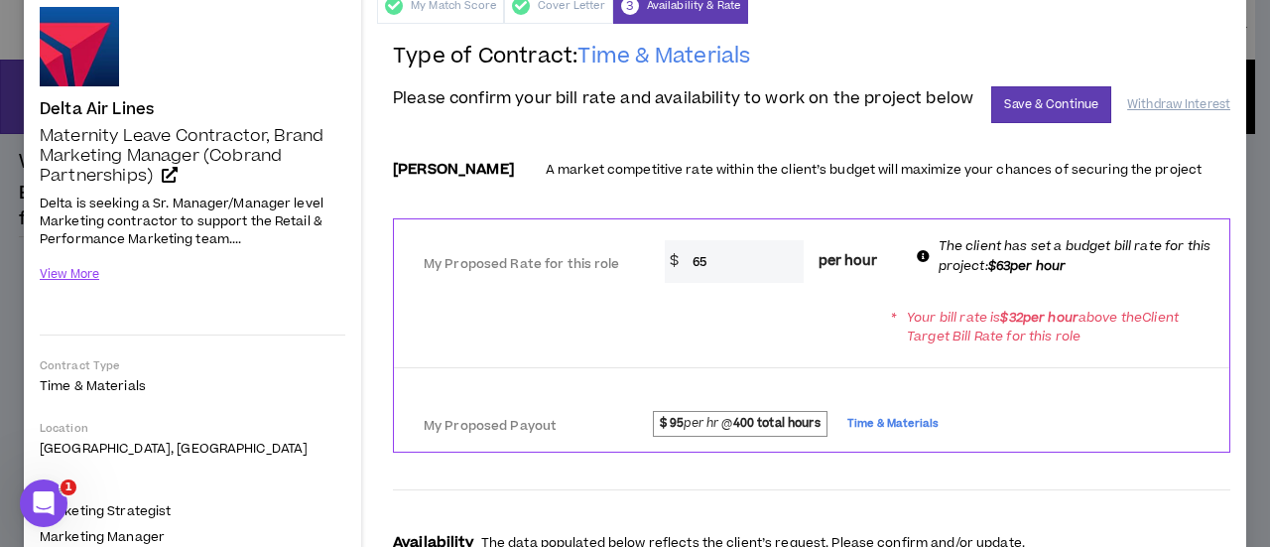
click at [716, 436] on span "$ 95 per hr @ 400 total hours" at bounding box center [741, 424] width 176 height 26
click at [673, 430] on strong "$ 95" at bounding box center [672, 423] width 25 height 17
click at [673, 432] on strong "$ 95" at bounding box center [672, 423] width 25 height 17
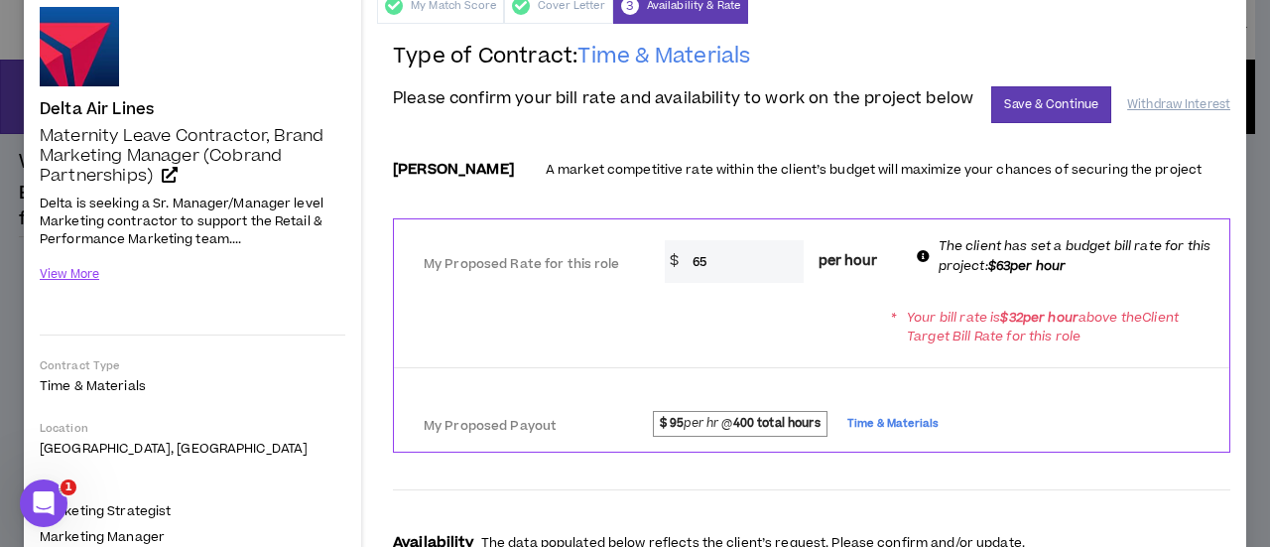
click at [615, 373] on div at bounding box center [811, 367] width 835 height 17
click at [723, 274] on input "65" at bounding box center [742, 261] width 121 height 43
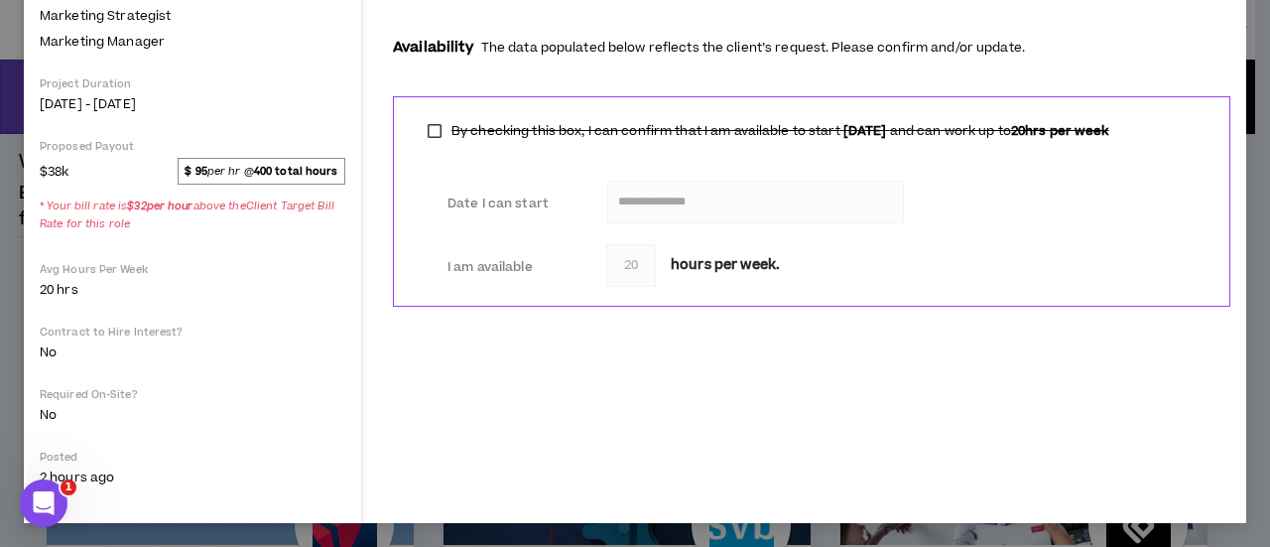
scroll to position [0, 0]
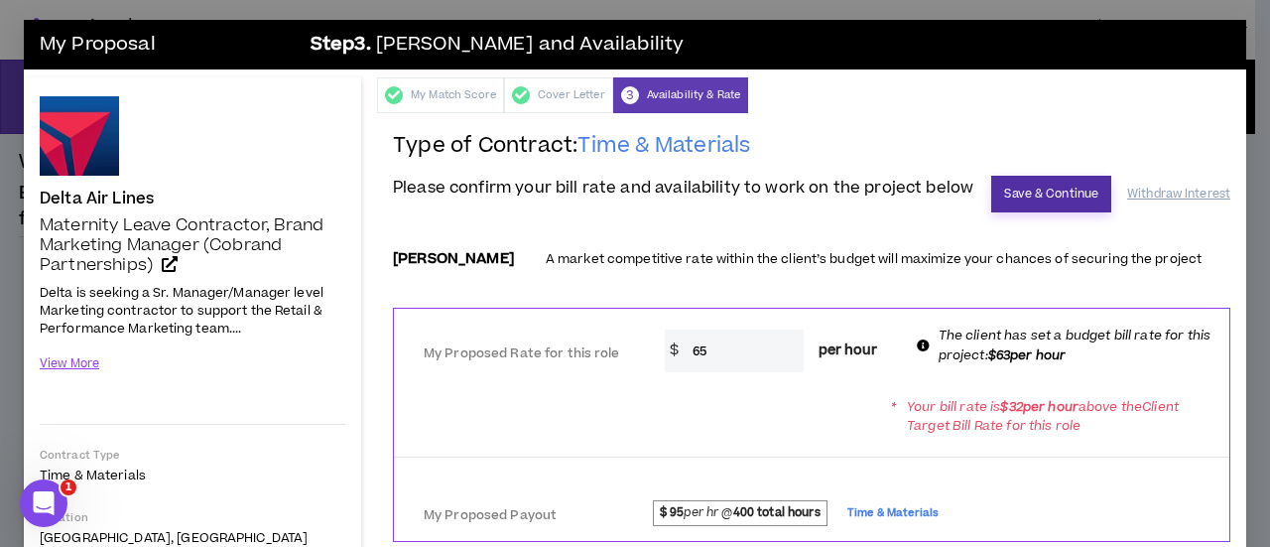
click at [1049, 195] on button "Save & Continue" at bounding box center [1051, 194] width 120 height 37
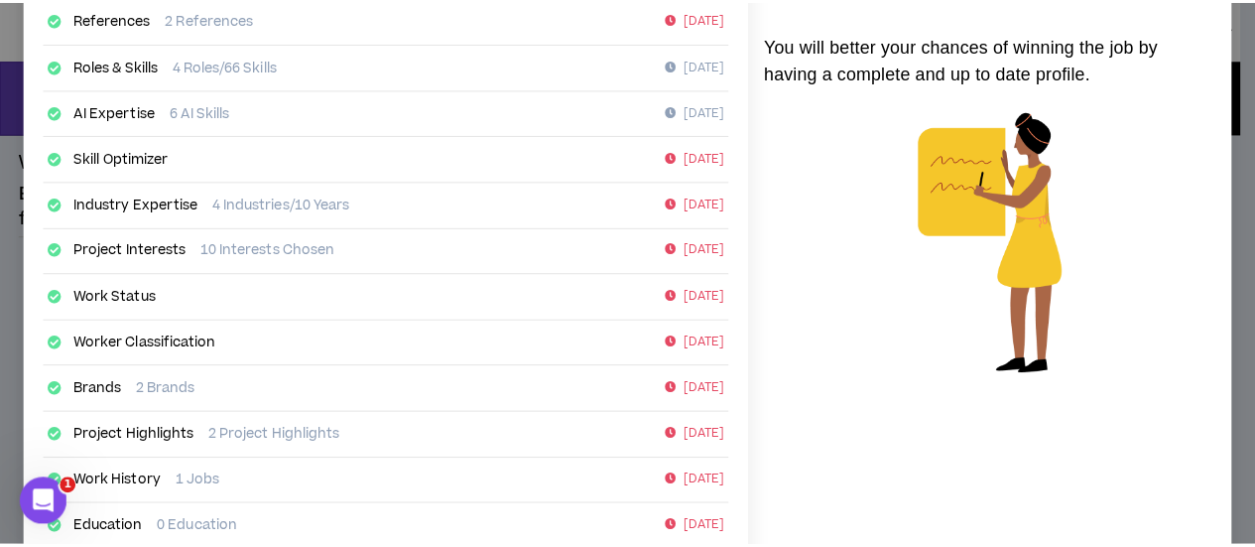
scroll to position [490, 0]
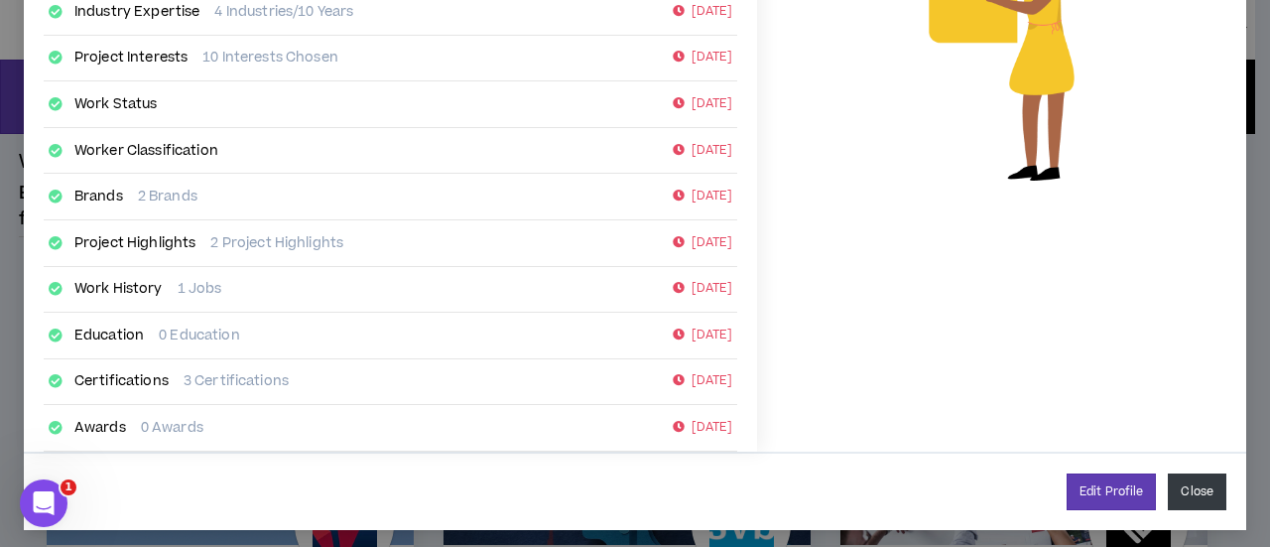
click at [1184, 481] on button "Close" at bounding box center [1197, 491] width 59 height 37
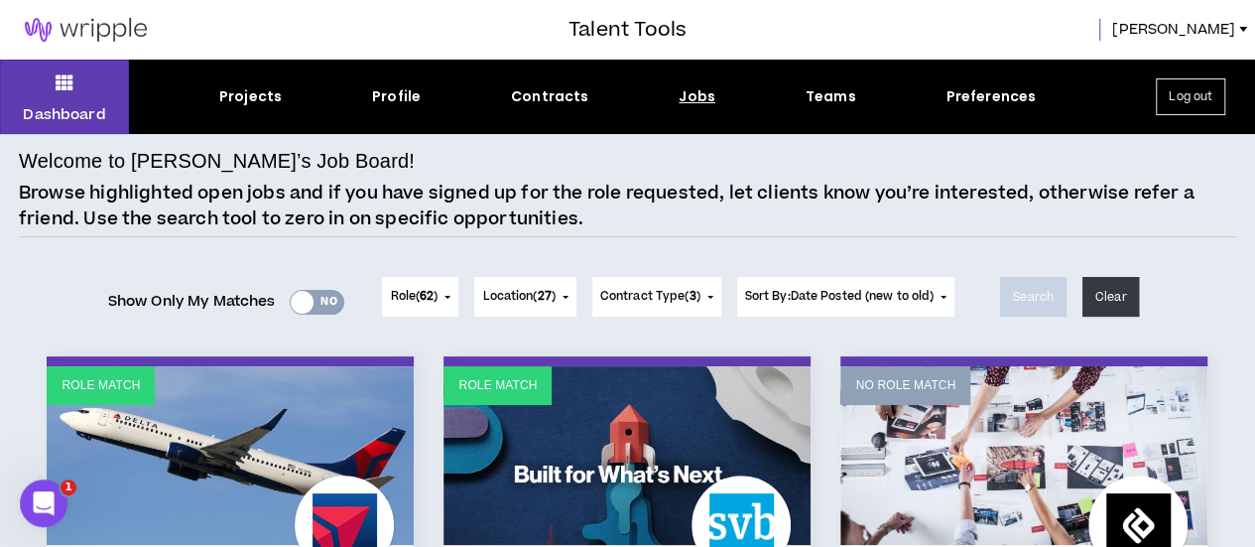
click at [238, 91] on div "Projects" at bounding box center [250, 96] width 62 height 21
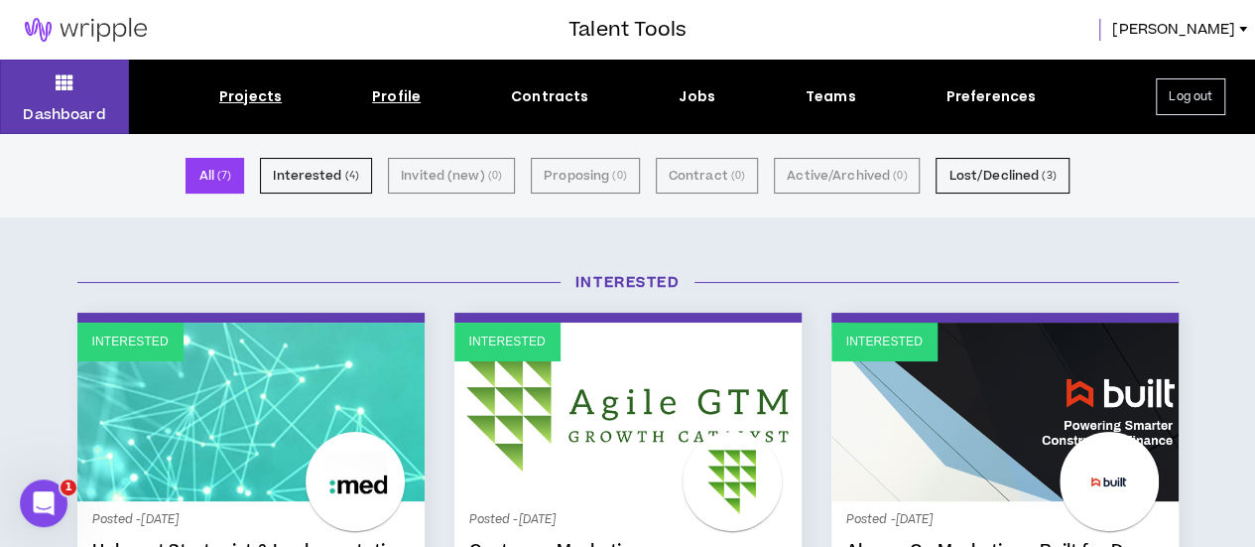
click at [389, 96] on div "Profile" at bounding box center [396, 96] width 49 height 21
select select "*"
select select "US"
select select "*******"
select select "*"
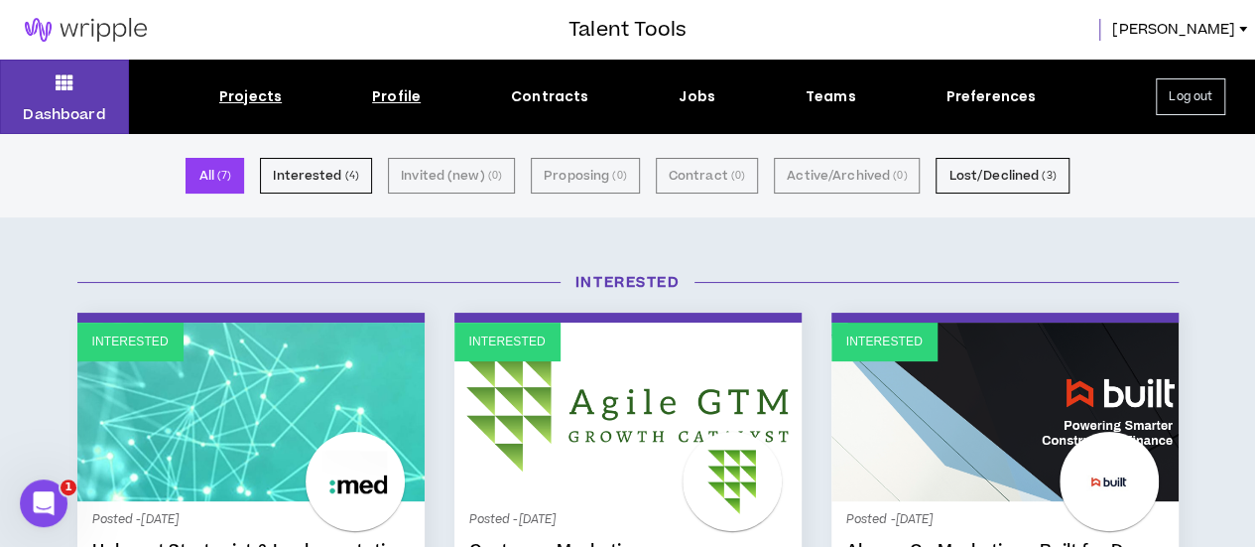
select select "**********"
select select "*****"
select select "***"
select select "**********"
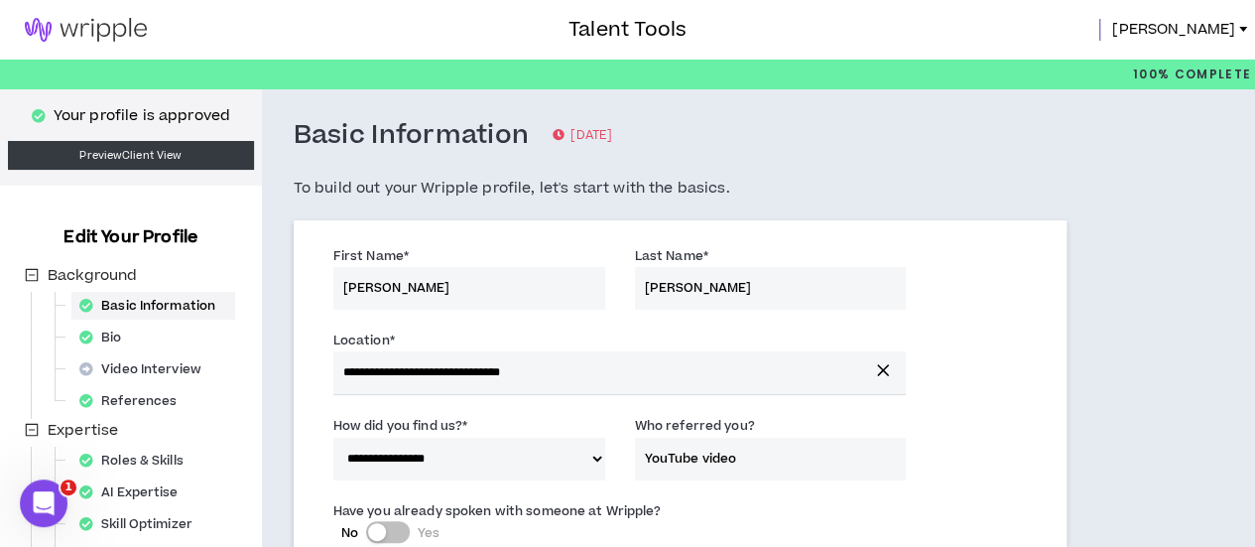
click at [89, 27] on img at bounding box center [86, 30] width 172 height 24
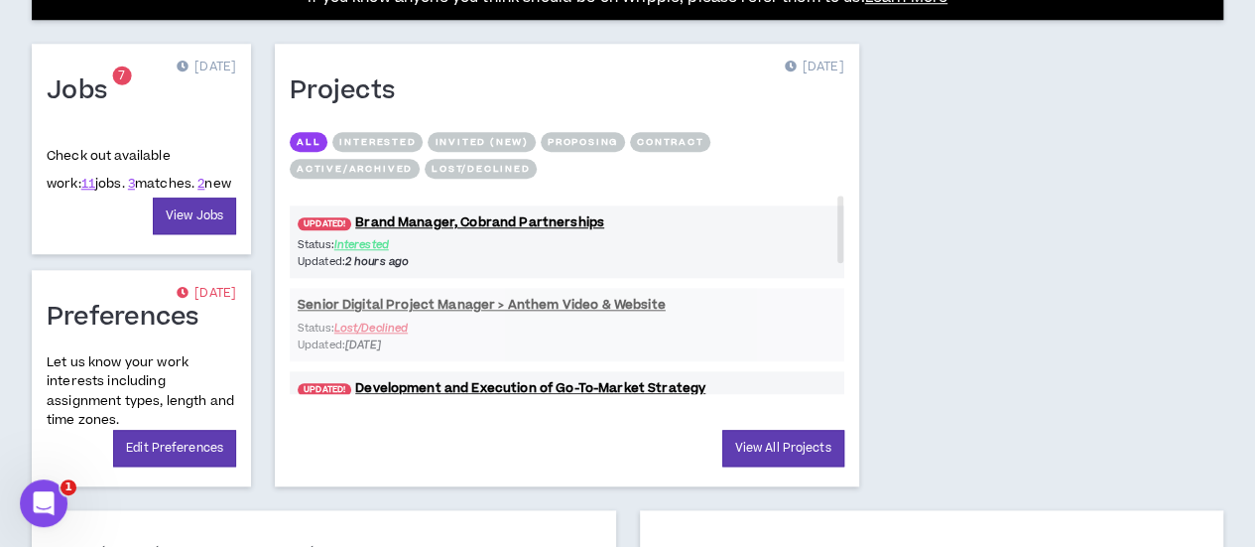
scroll to position [857, 0]
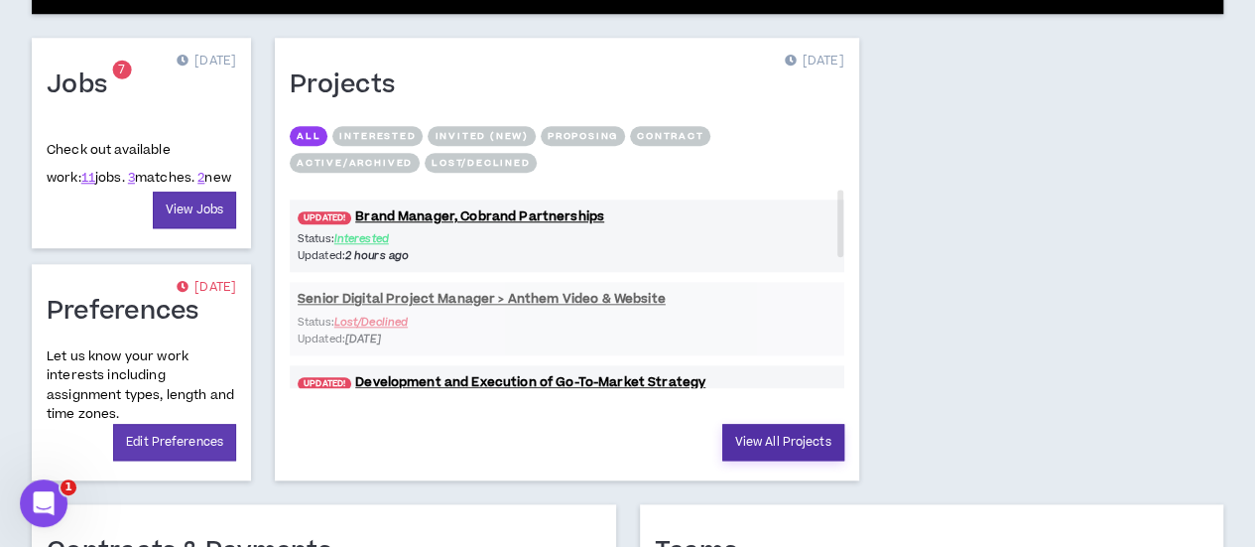
click at [722, 436] on link "View All Projects" at bounding box center [783, 442] width 122 height 37
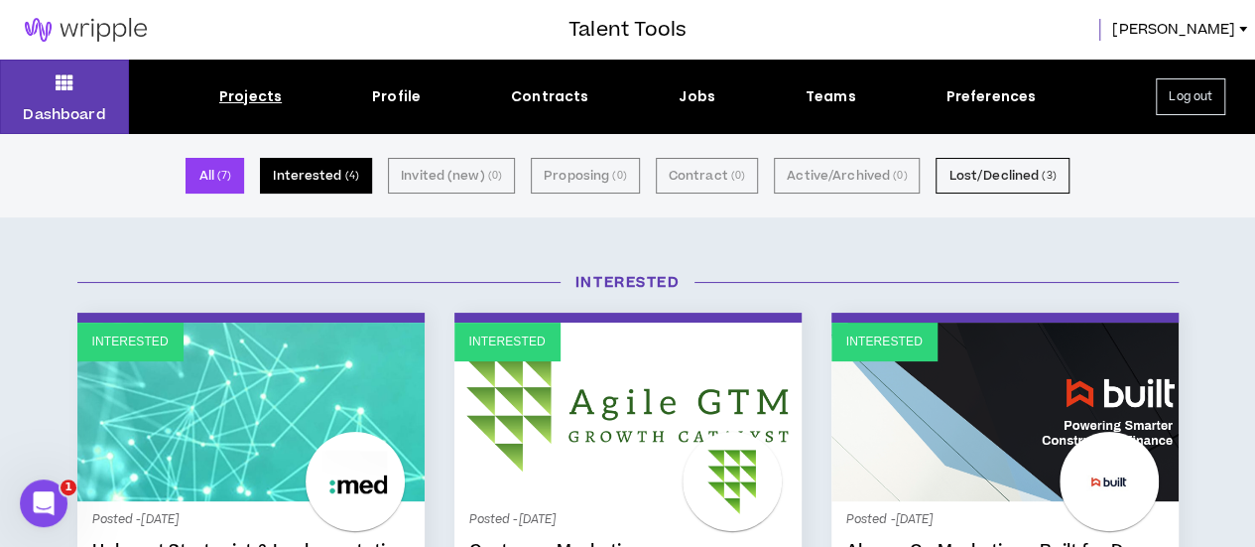
click at [329, 172] on button "Interested ( 4 )" at bounding box center [316, 176] width 112 height 36
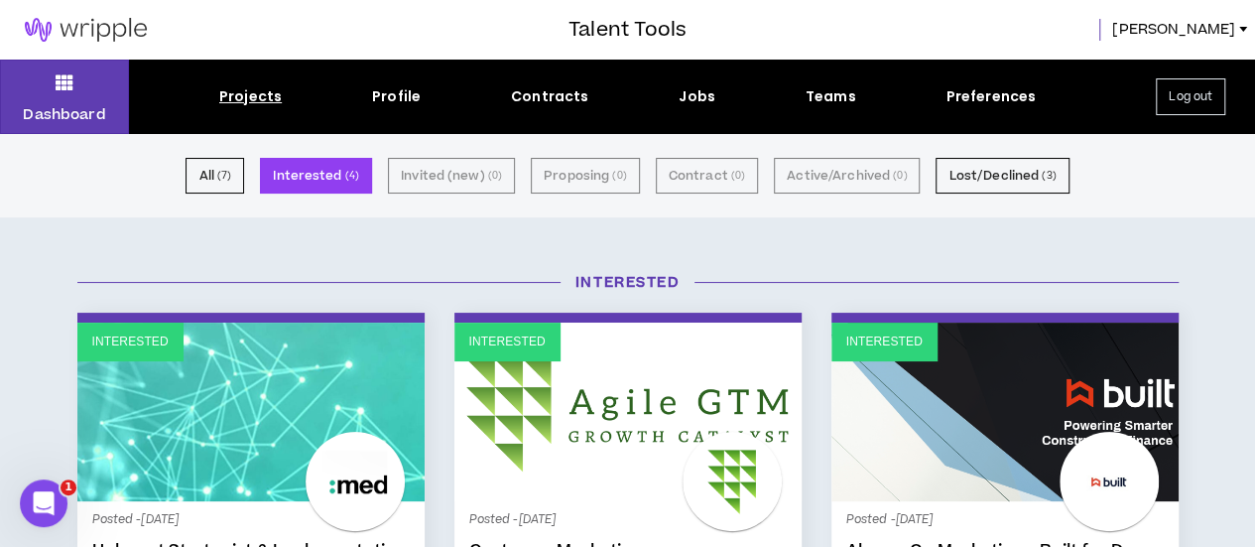
click at [1188, 91] on button "Log out" at bounding box center [1190, 96] width 69 height 37
